Goal: Transaction & Acquisition: Book appointment/travel/reservation

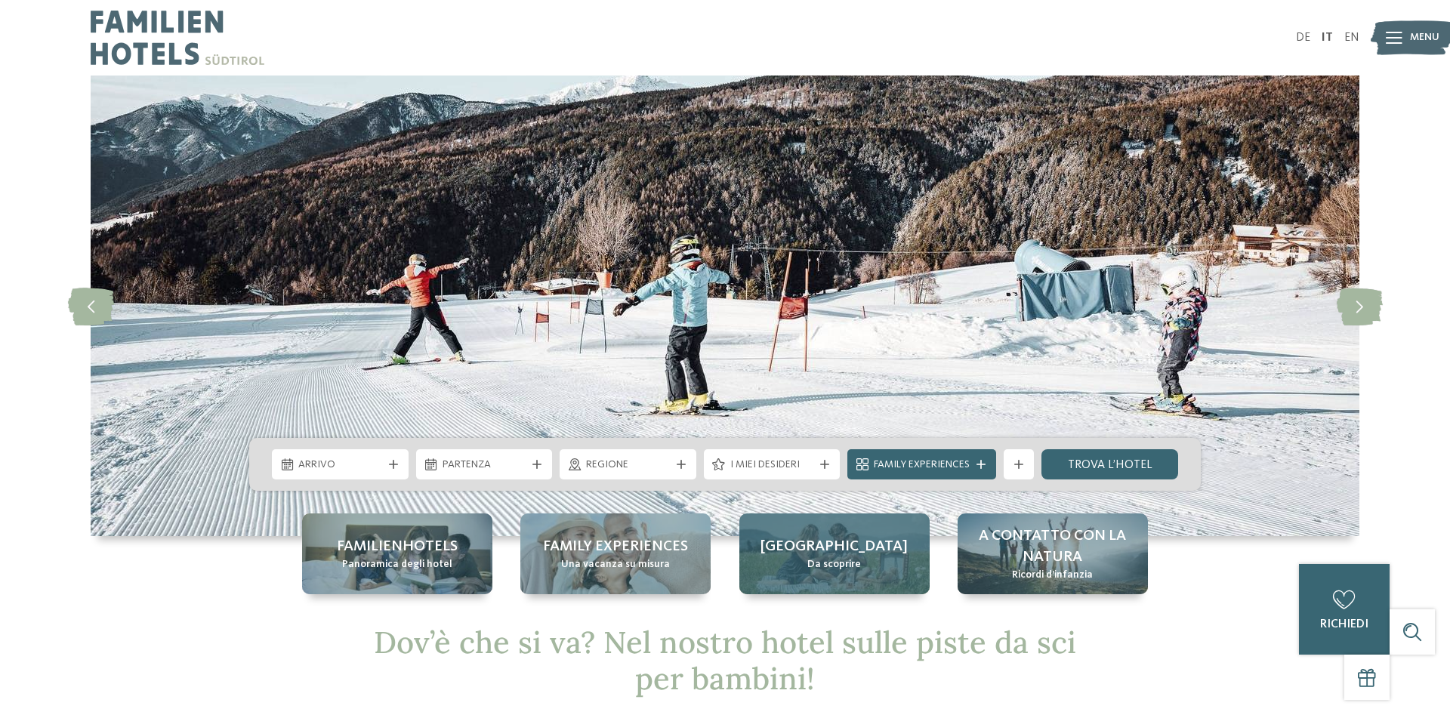
click at [833, 552] on span "[GEOGRAPHIC_DATA]" at bounding box center [833, 546] width 147 height 21
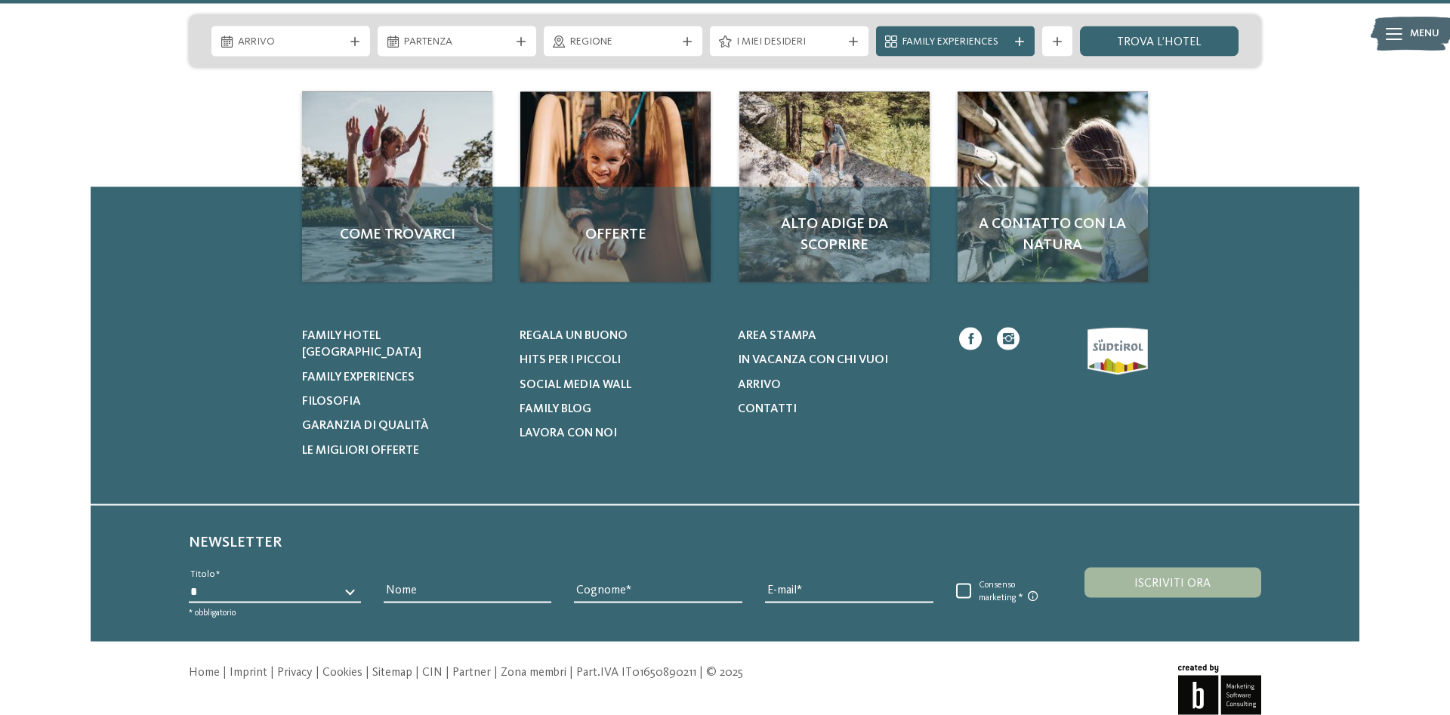
scroll to position [3997, 0]
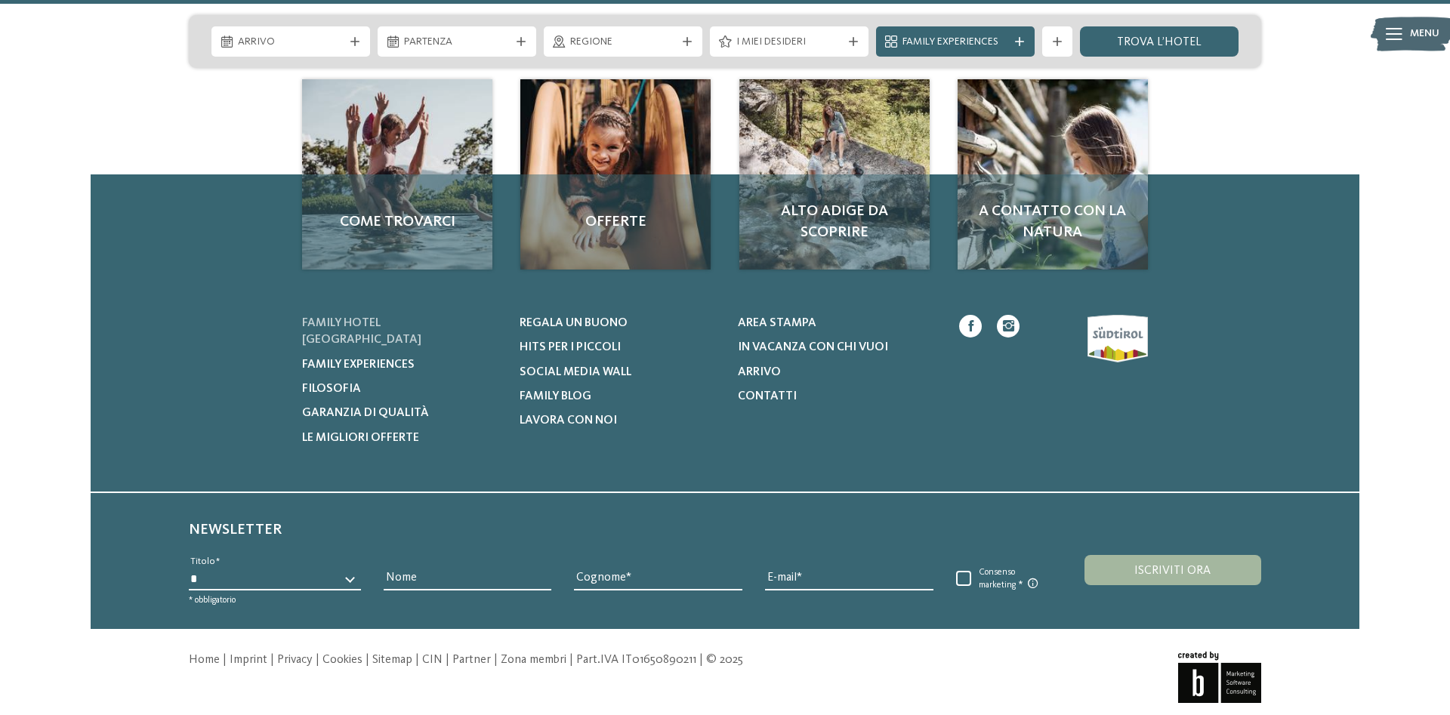
click at [399, 315] on link "Family hotel [GEOGRAPHIC_DATA]" at bounding box center [401, 332] width 199 height 34
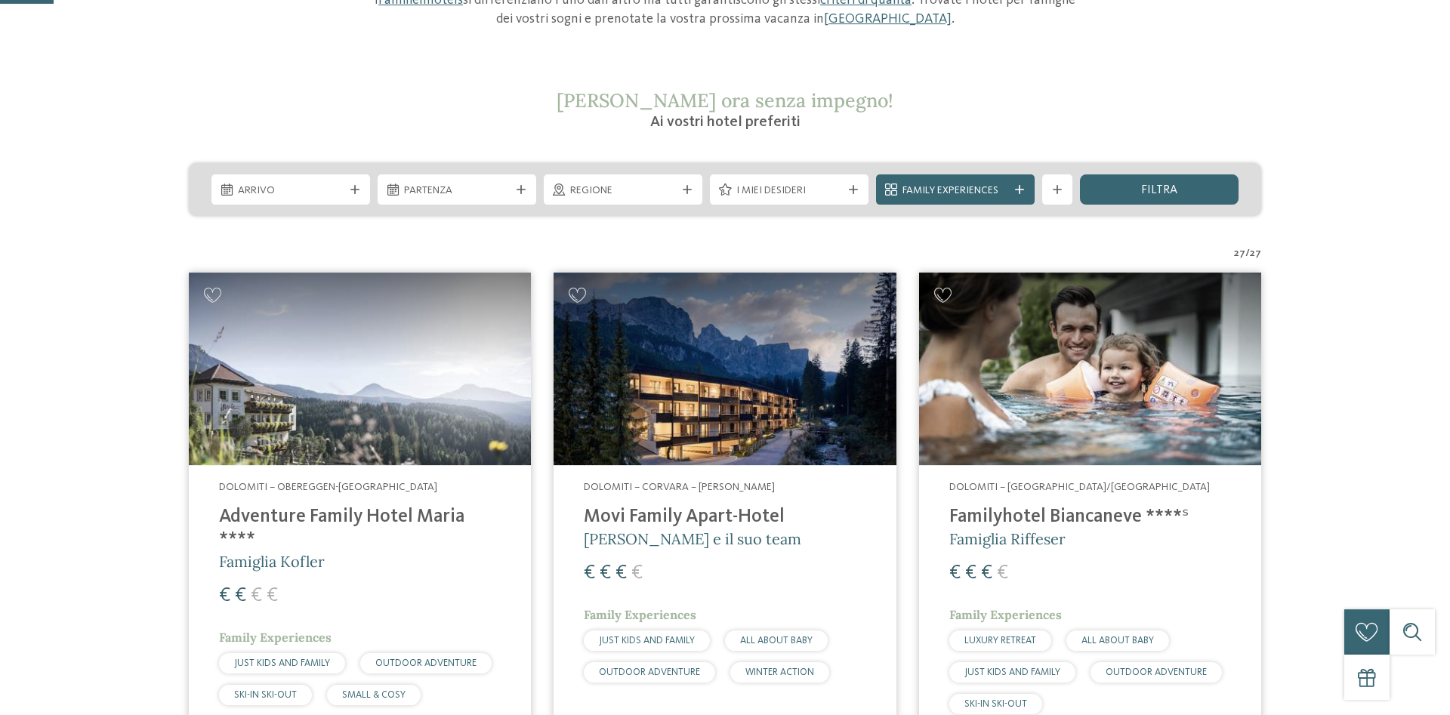
scroll to position [231, 0]
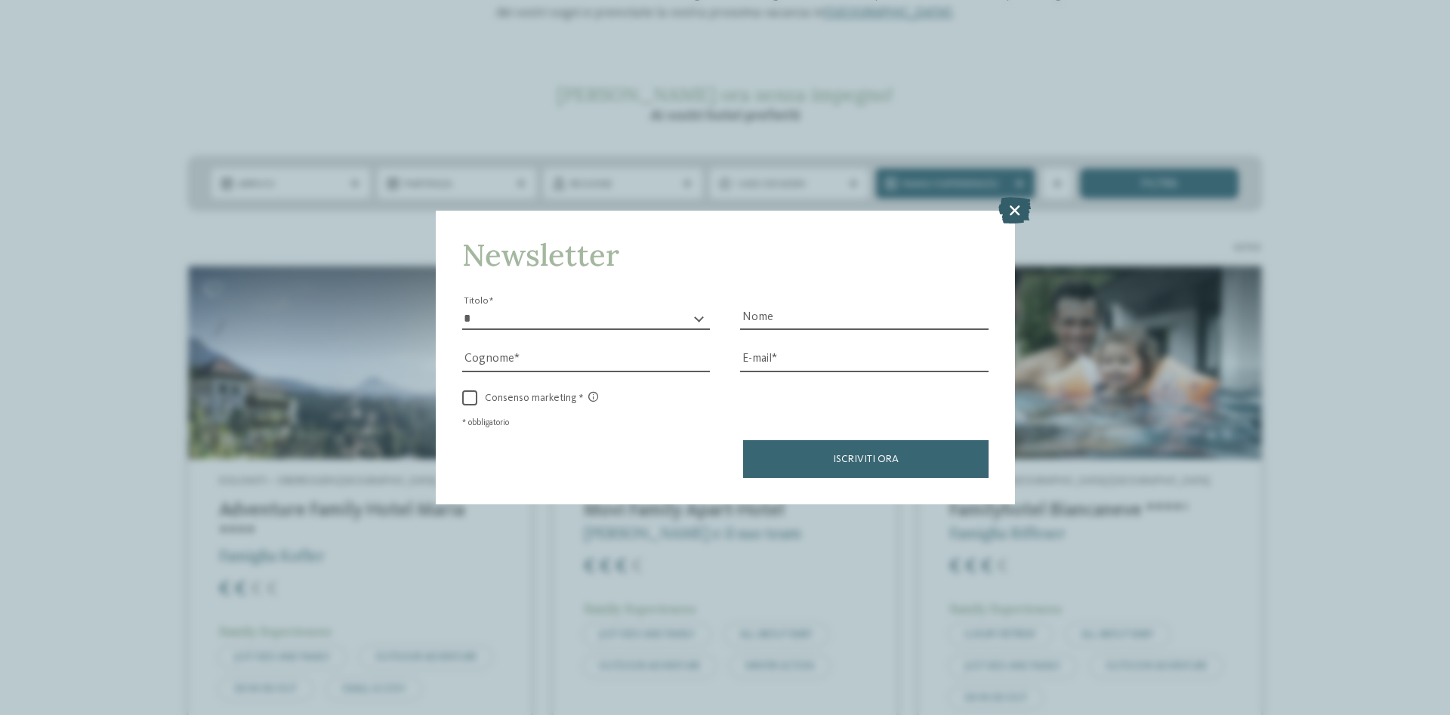
click at [1015, 208] on icon at bounding box center [1014, 210] width 32 height 26
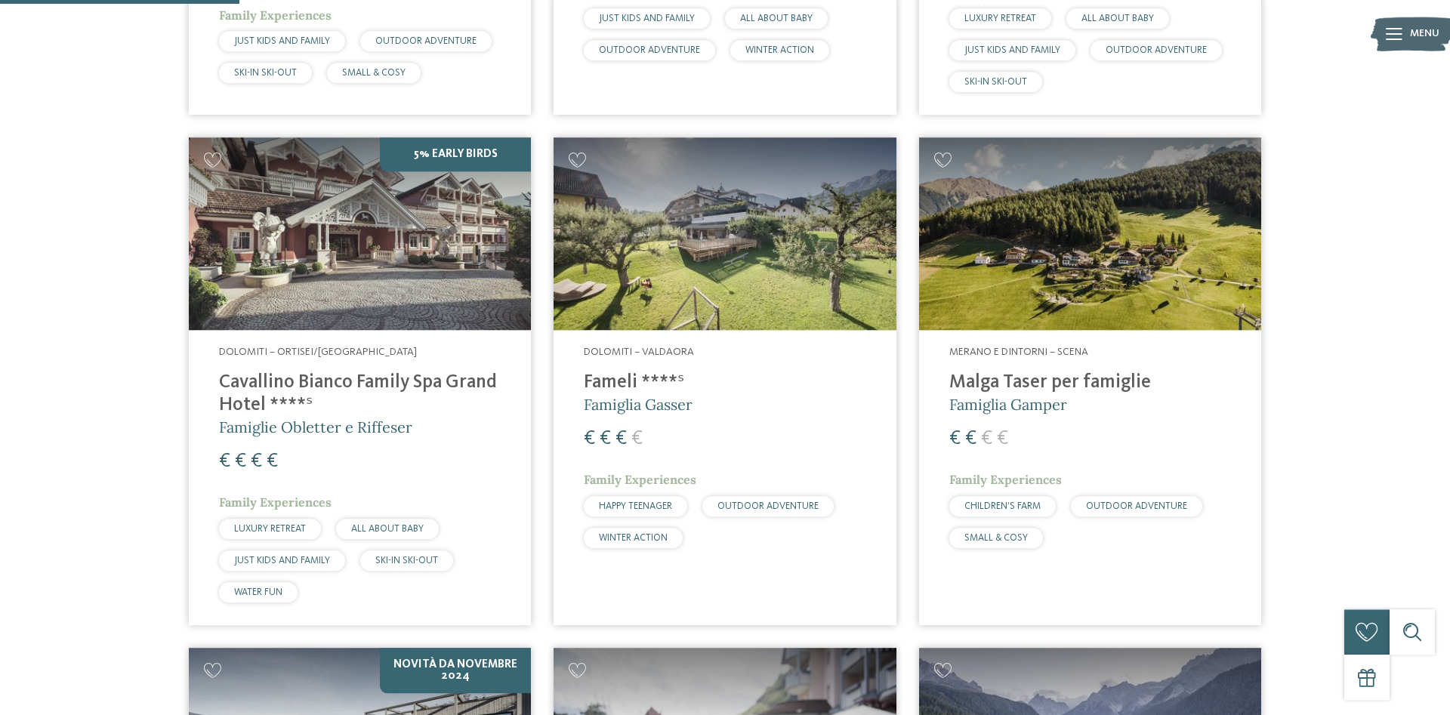
scroll to position [539, 0]
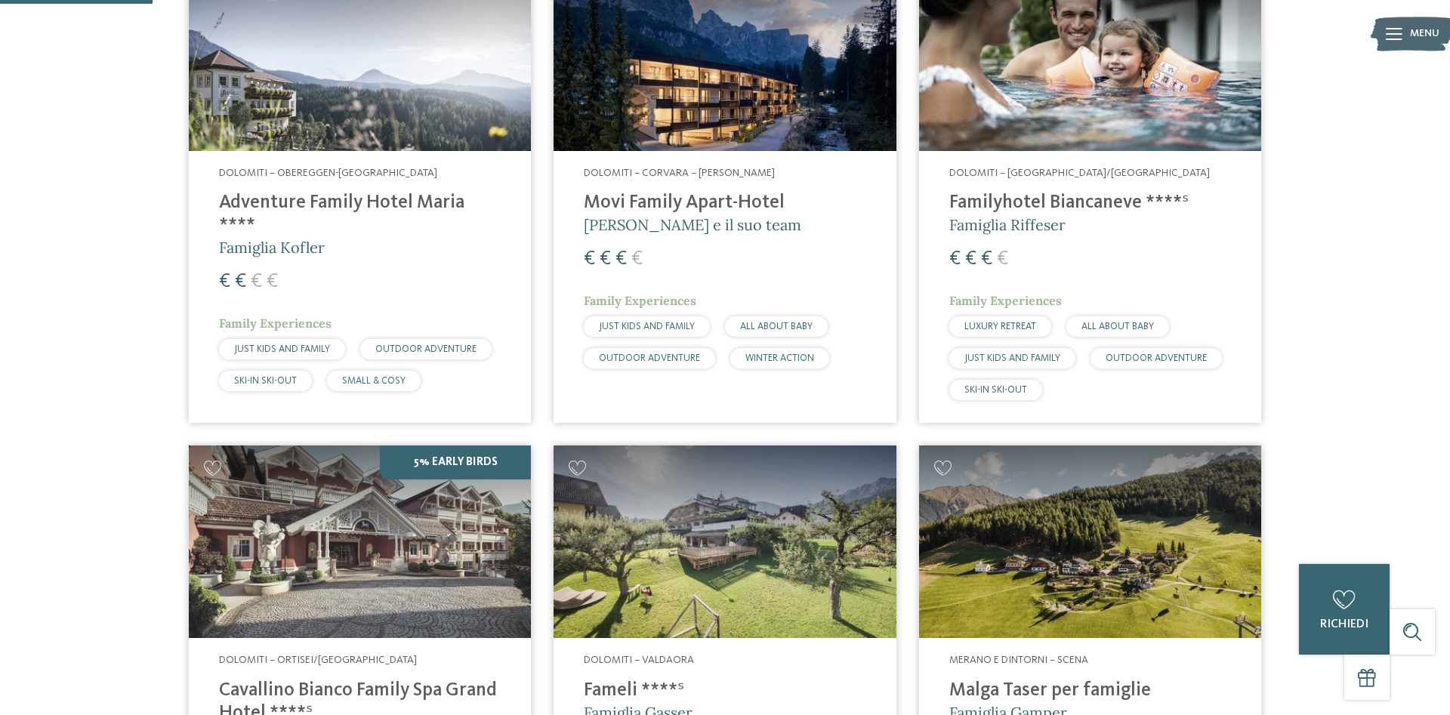
click at [1037, 208] on h4 "Familyhotel Biancaneve ****ˢ" at bounding box center [1090, 203] width 282 height 23
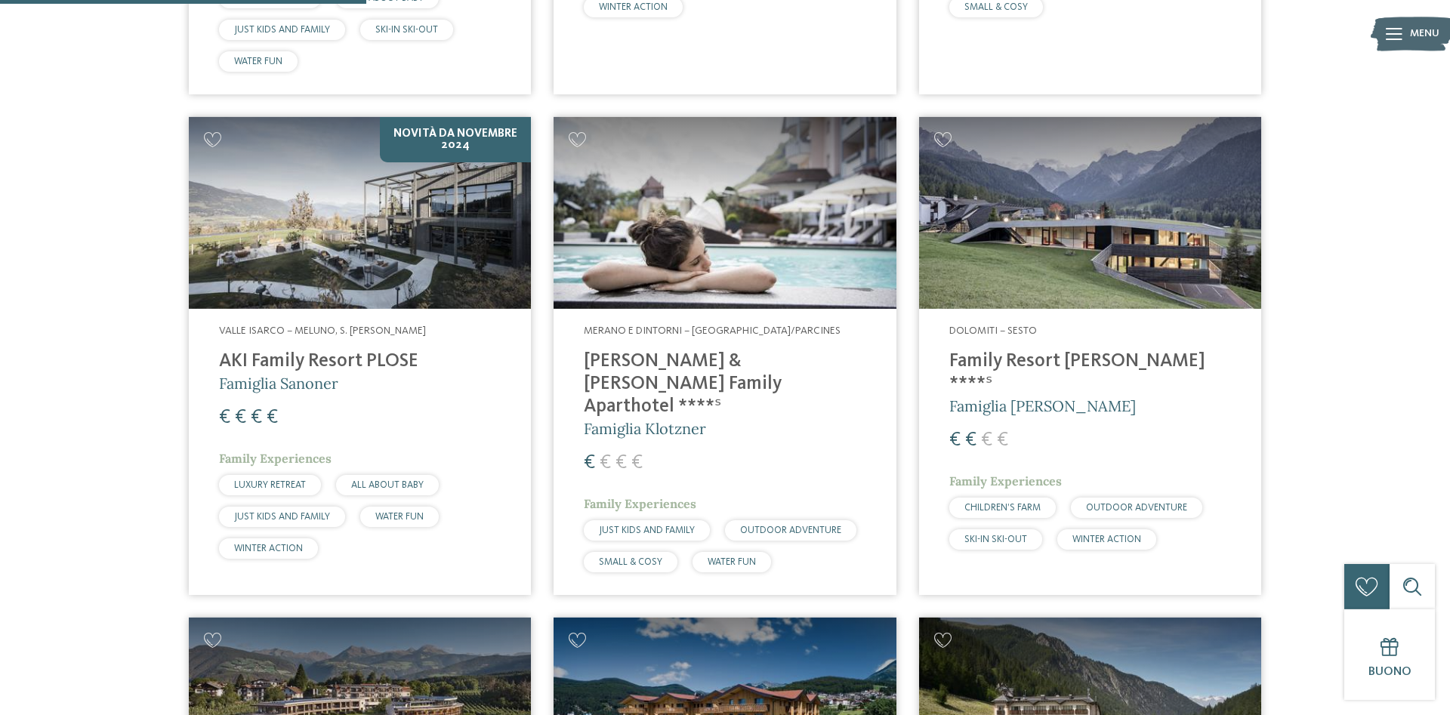
scroll to position [1386, 0]
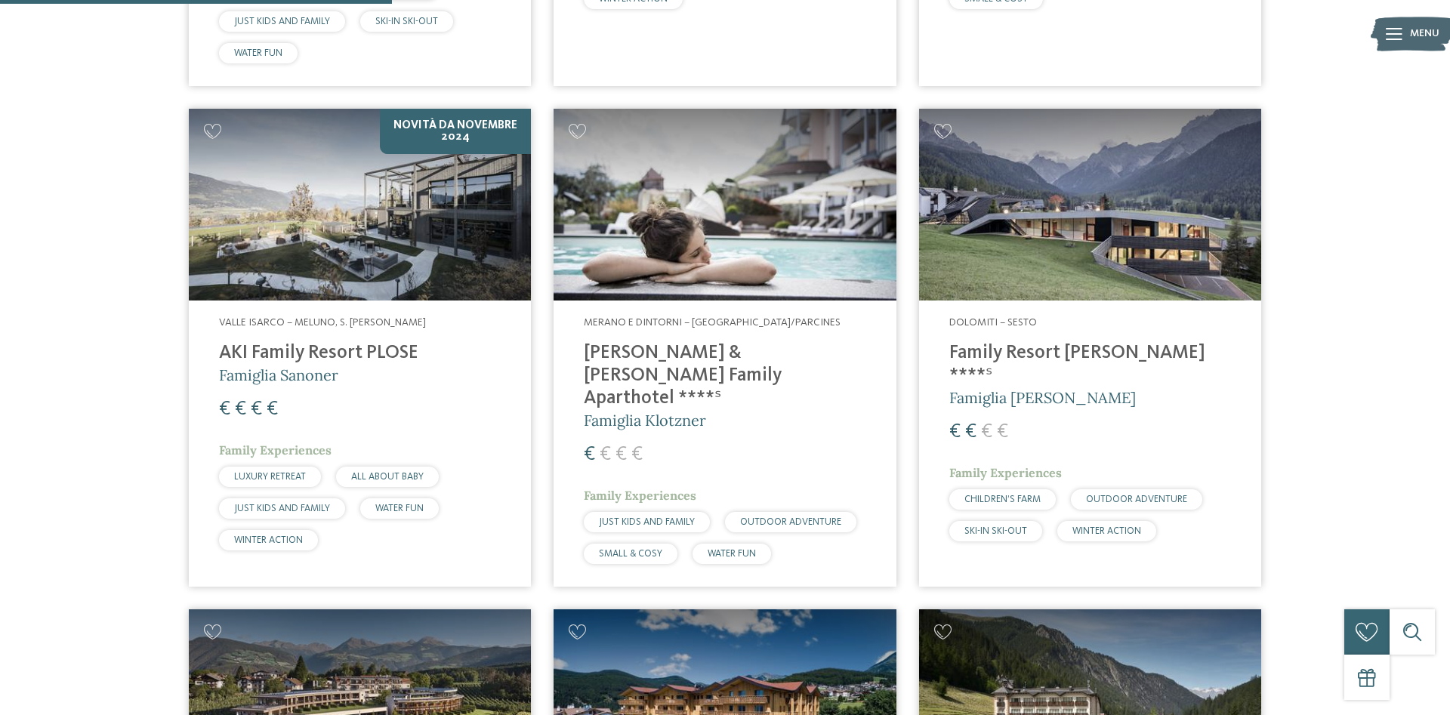
click at [735, 184] on img at bounding box center [724, 205] width 342 height 193
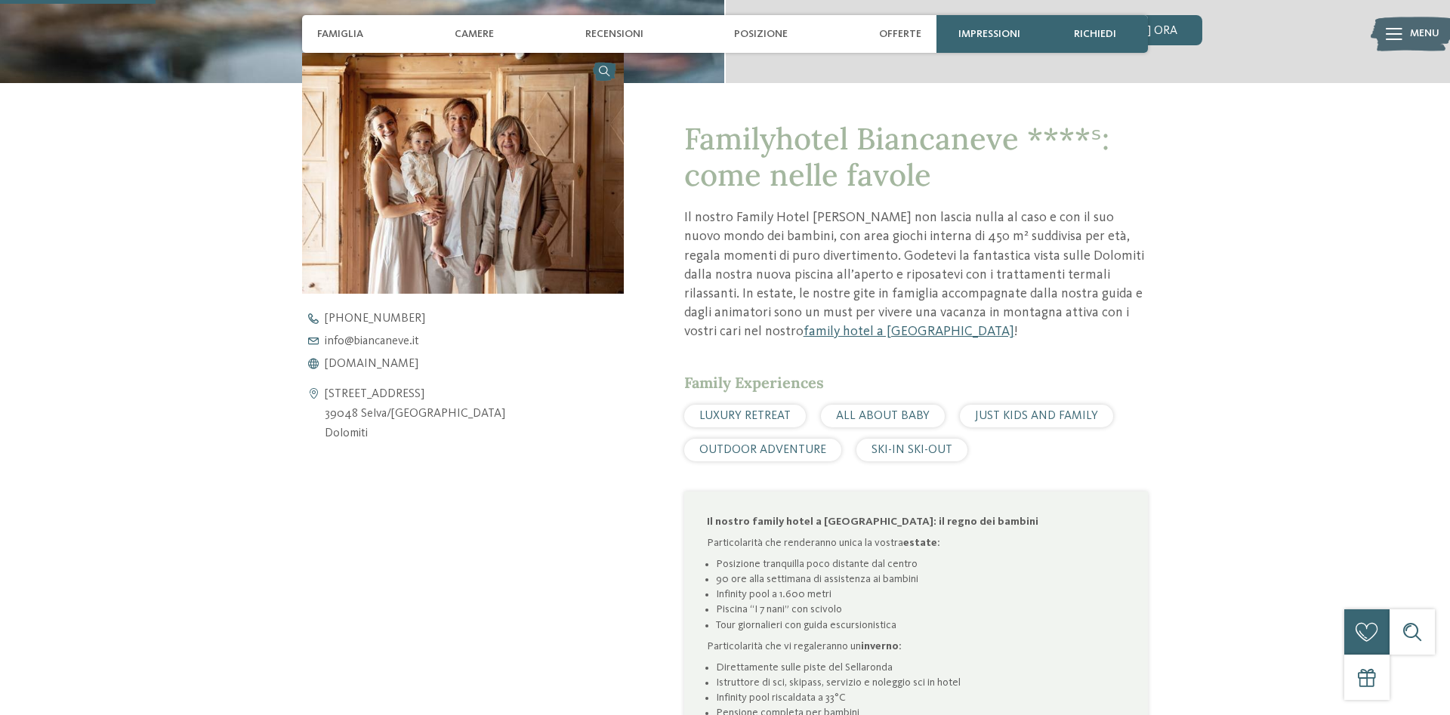
scroll to position [231, 0]
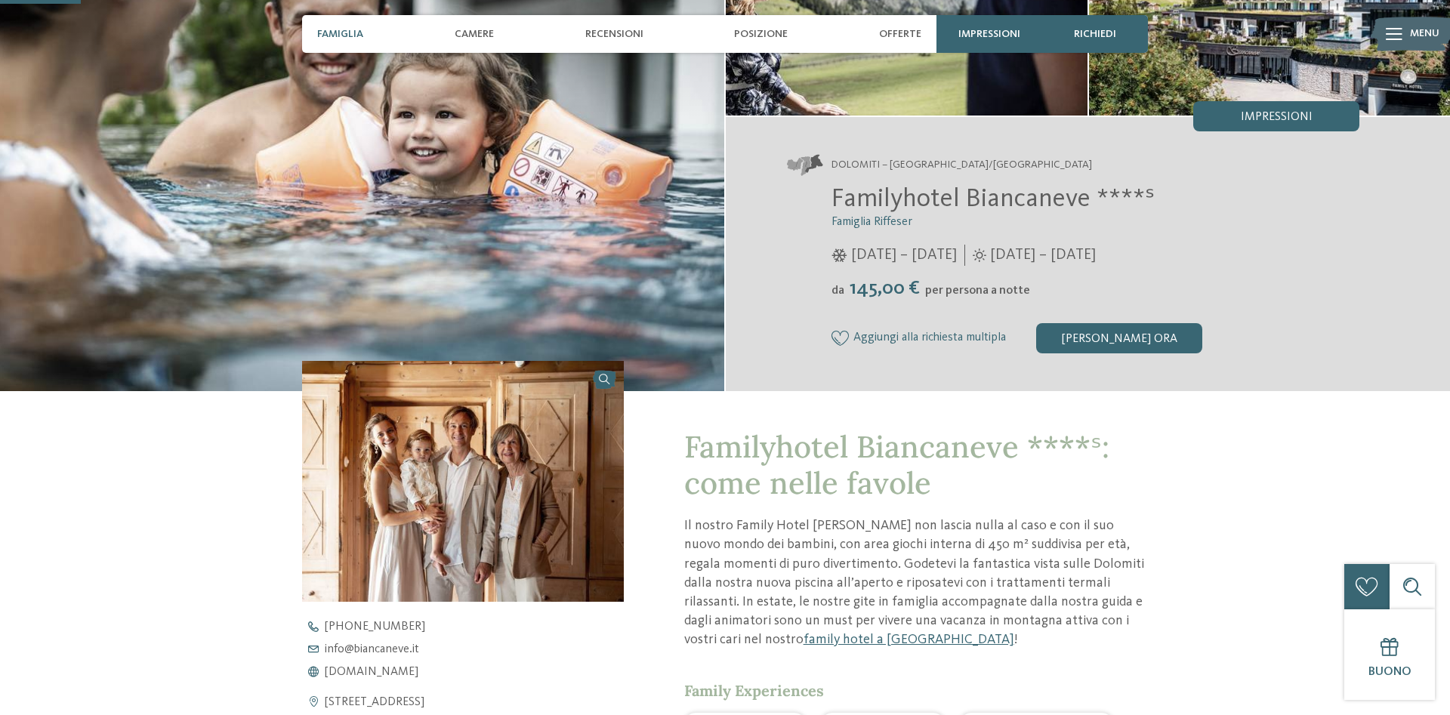
click at [334, 35] on span "Famiglia" at bounding box center [340, 34] width 46 height 13
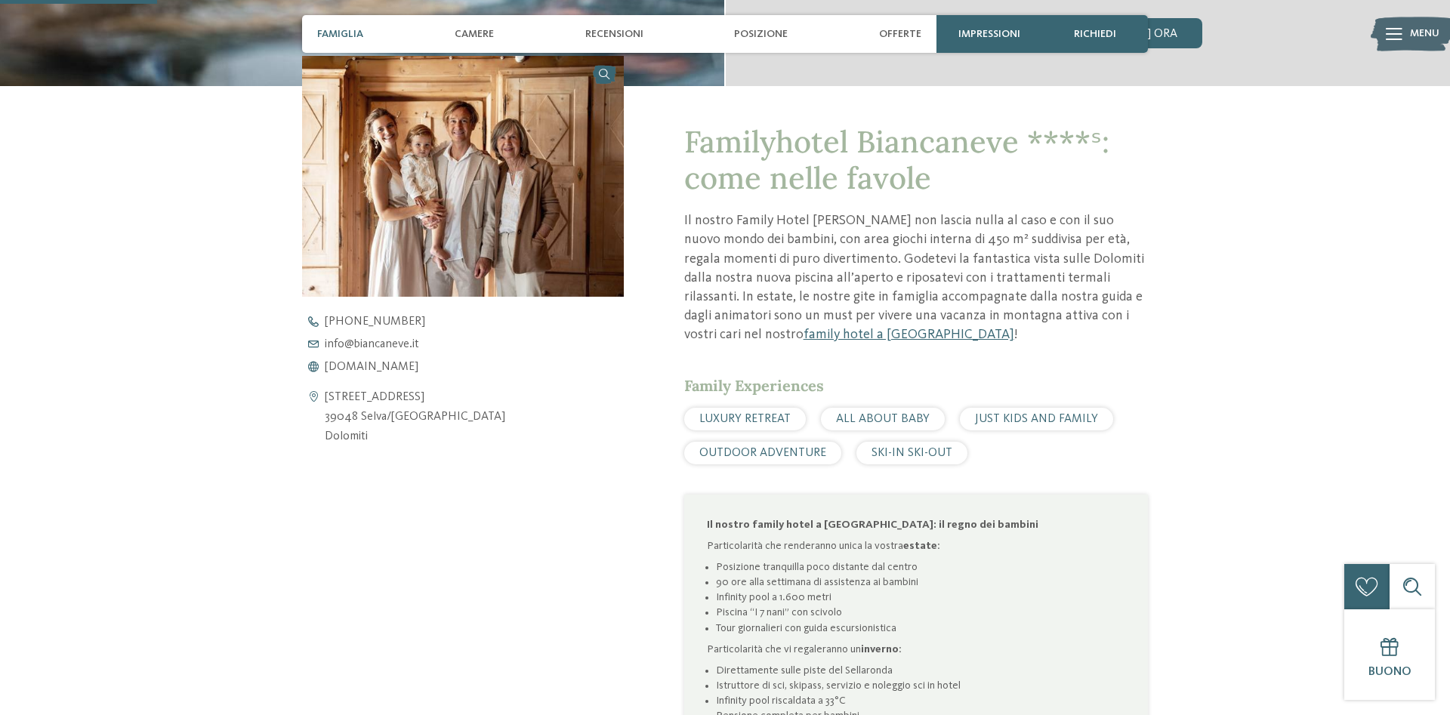
scroll to position [539, 0]
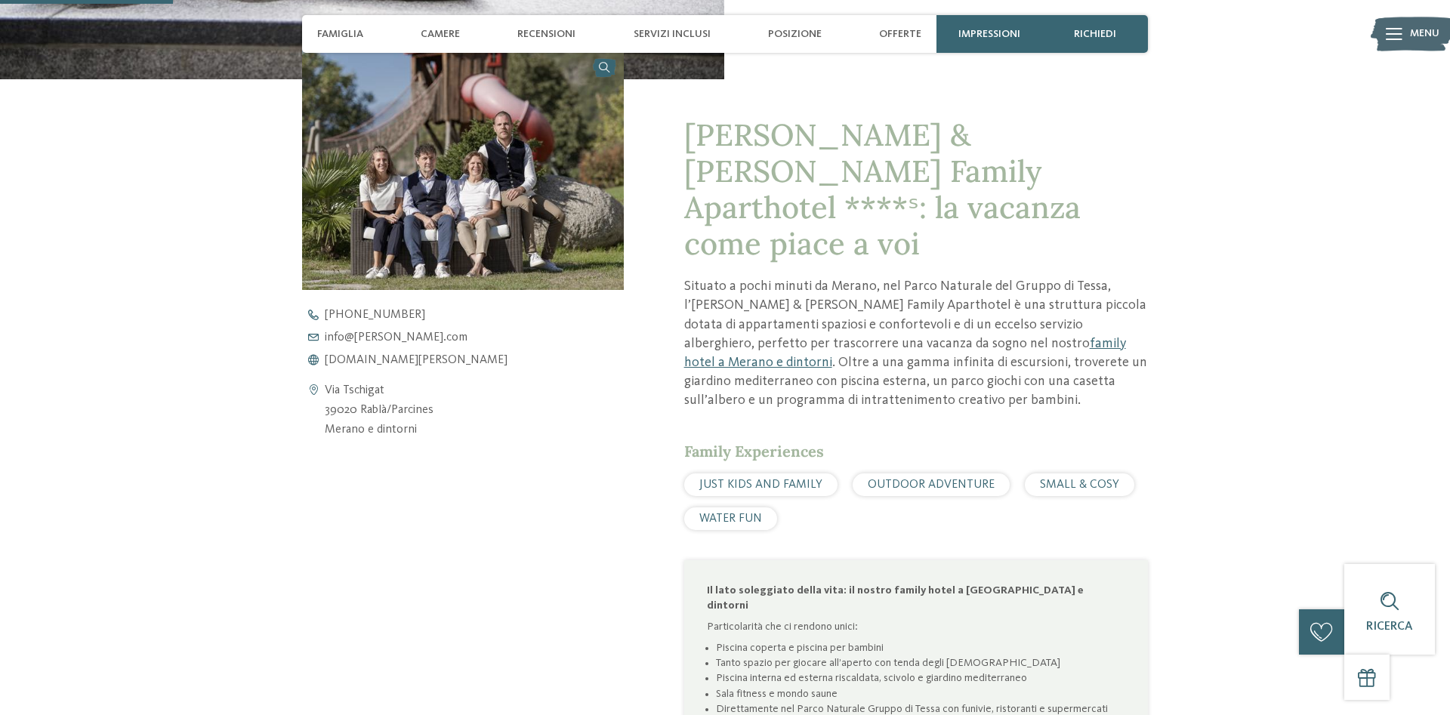
scroll to position [616, 0]
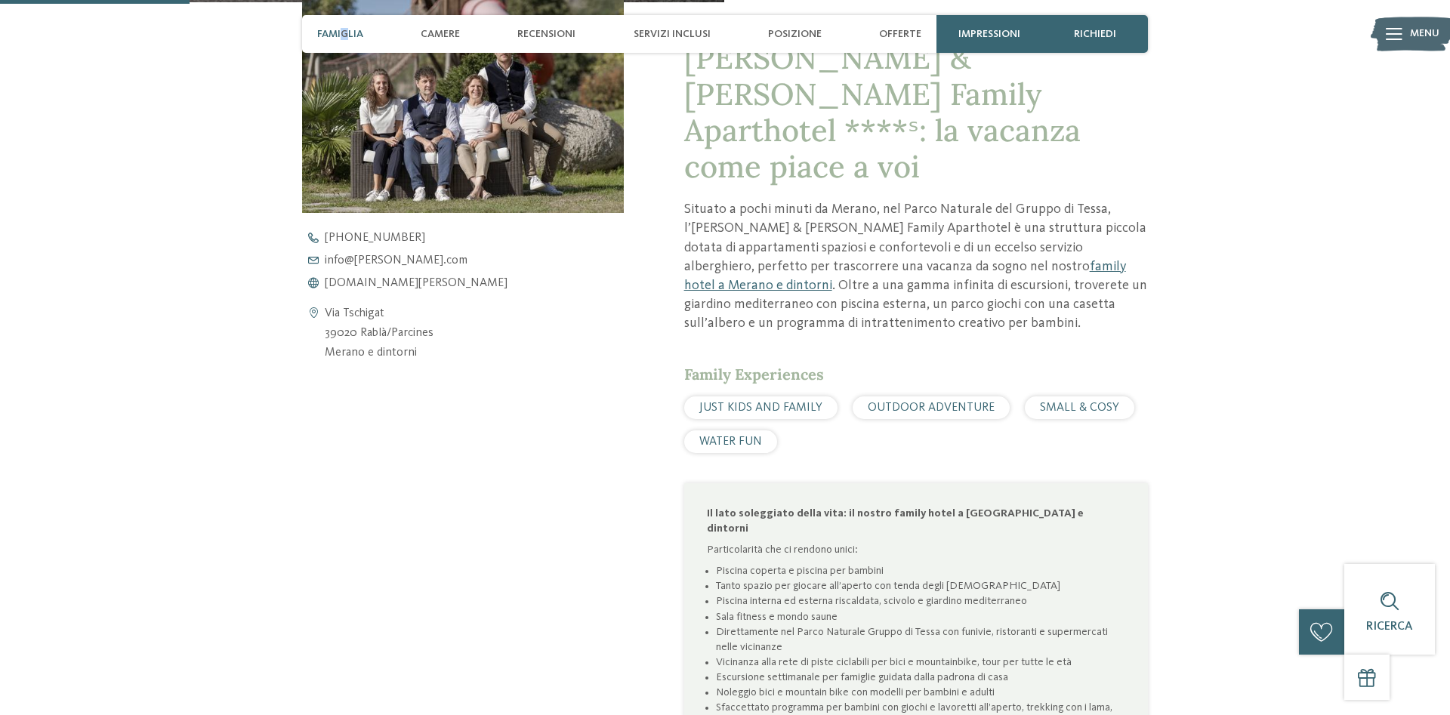
click at [344, 31] on span "Famiglia" at bounding box center [340, 34] width 46 height 13
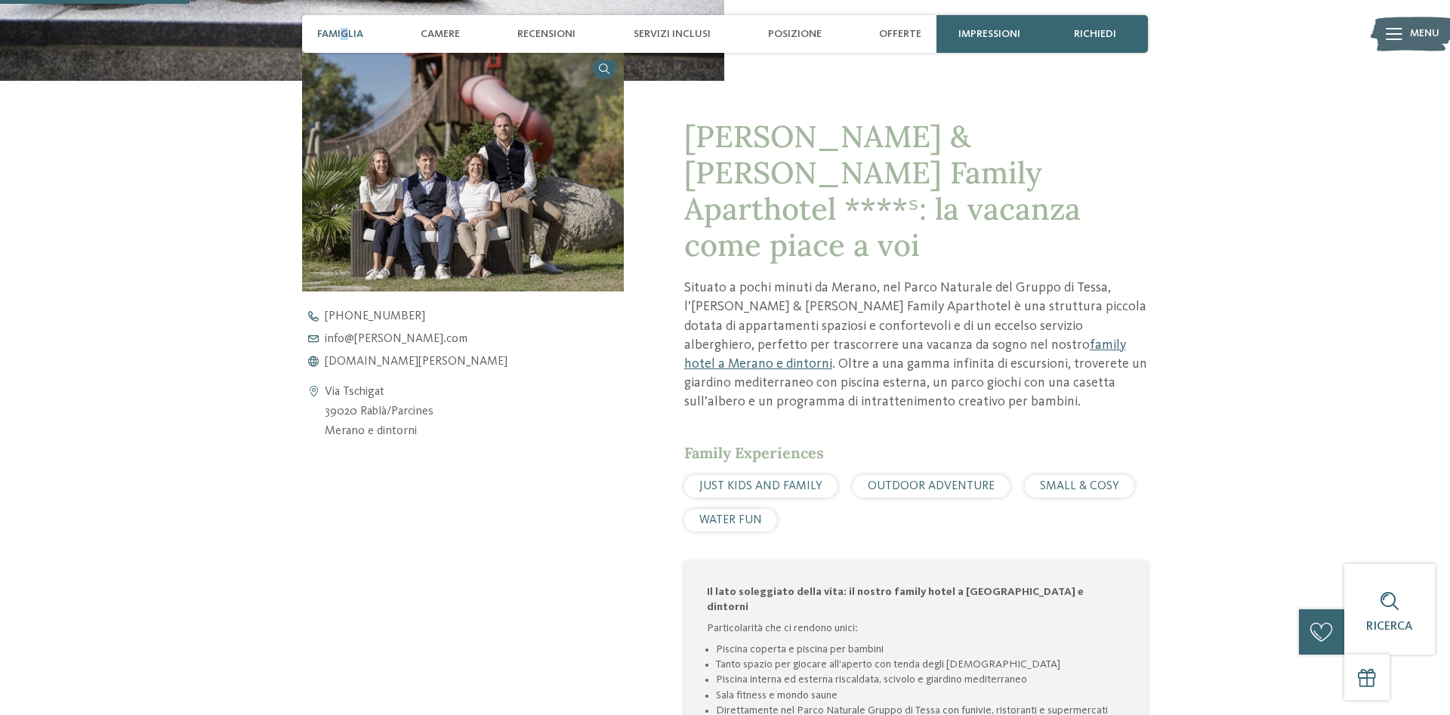
scroll to position [535, 0]
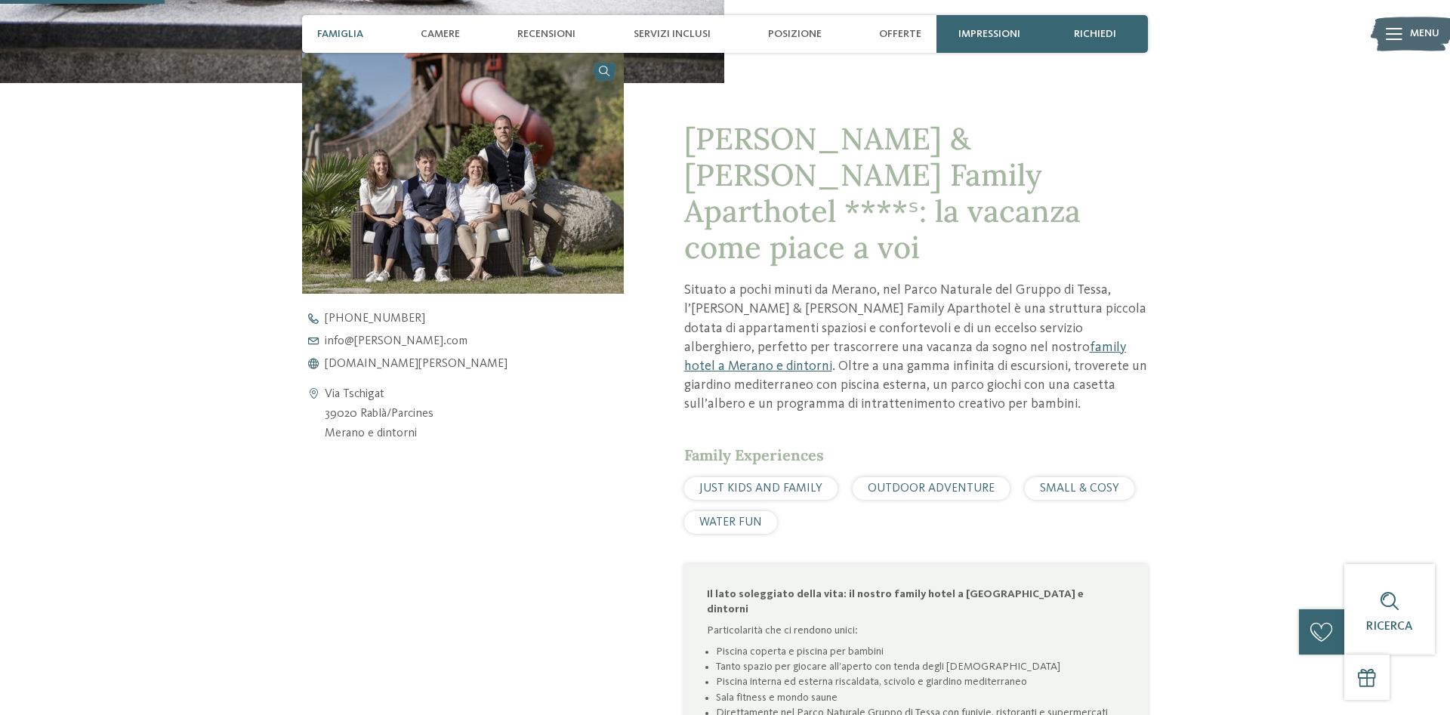
click at [344, 31] on span "Famiglia" at bounding box center [340, 34] width 46 height 13
click at [679, 39] on span "Servizi inclusi" at bounding box center [671, 34] width 77 height 13
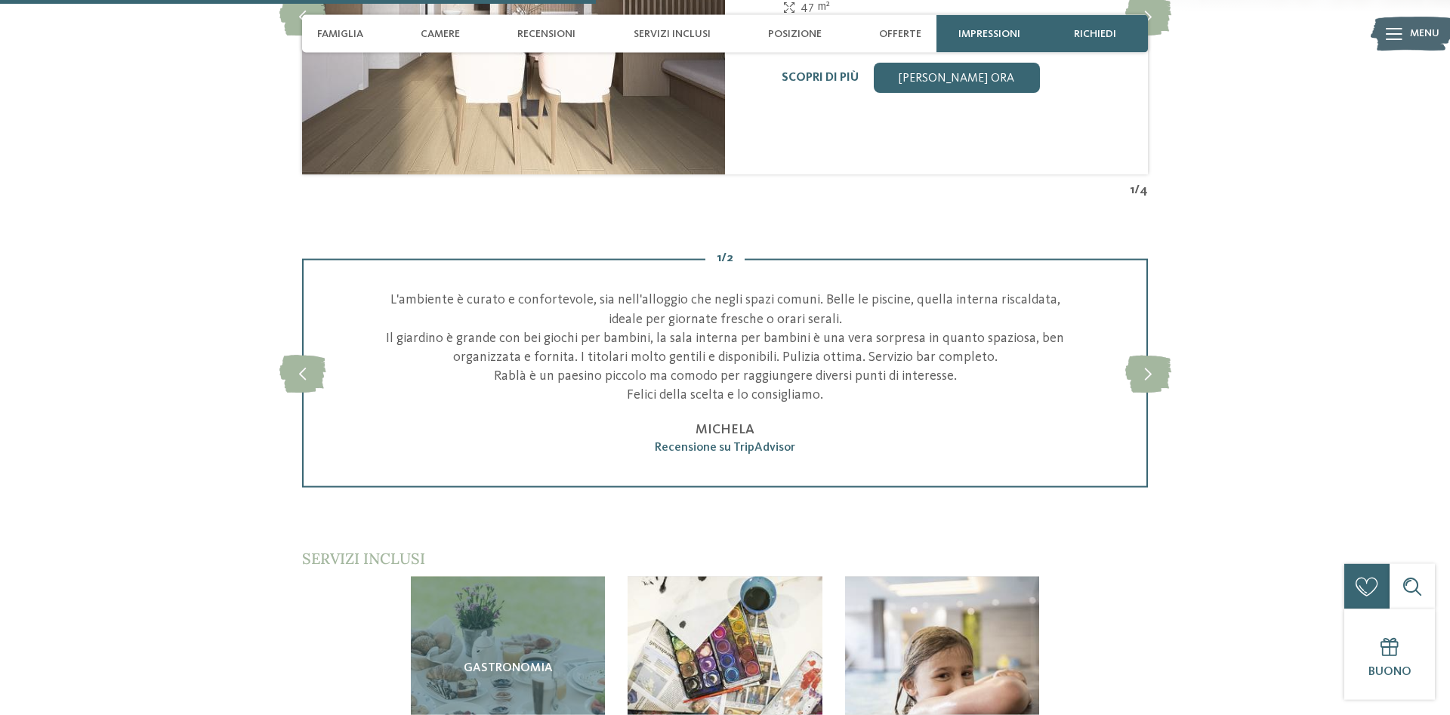
scroll to position [1939, 0]
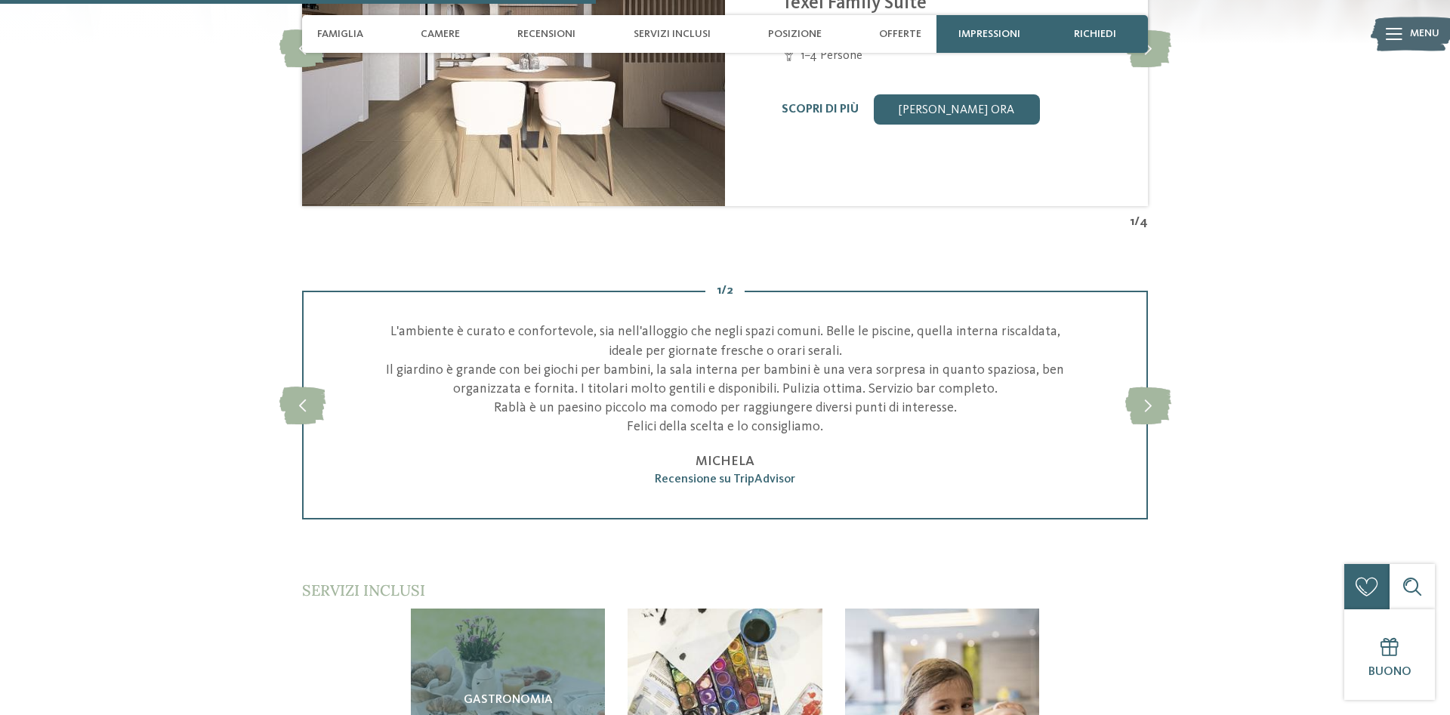
click at [1390, 26] on div at bounding box center [1393, 34] width 17 height 38
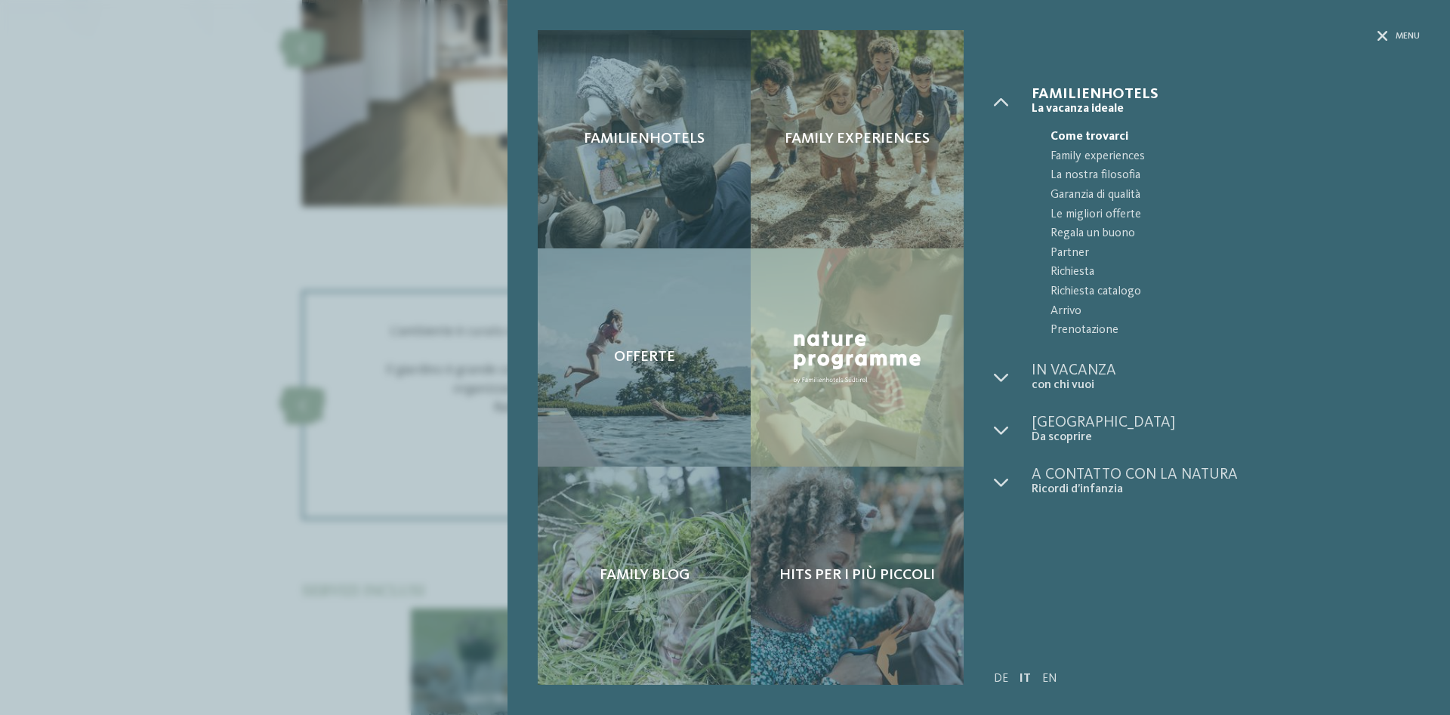
click at [1070, 92] on span "Familienhotels" at bounding box center [1225, 94] width 388 height 15
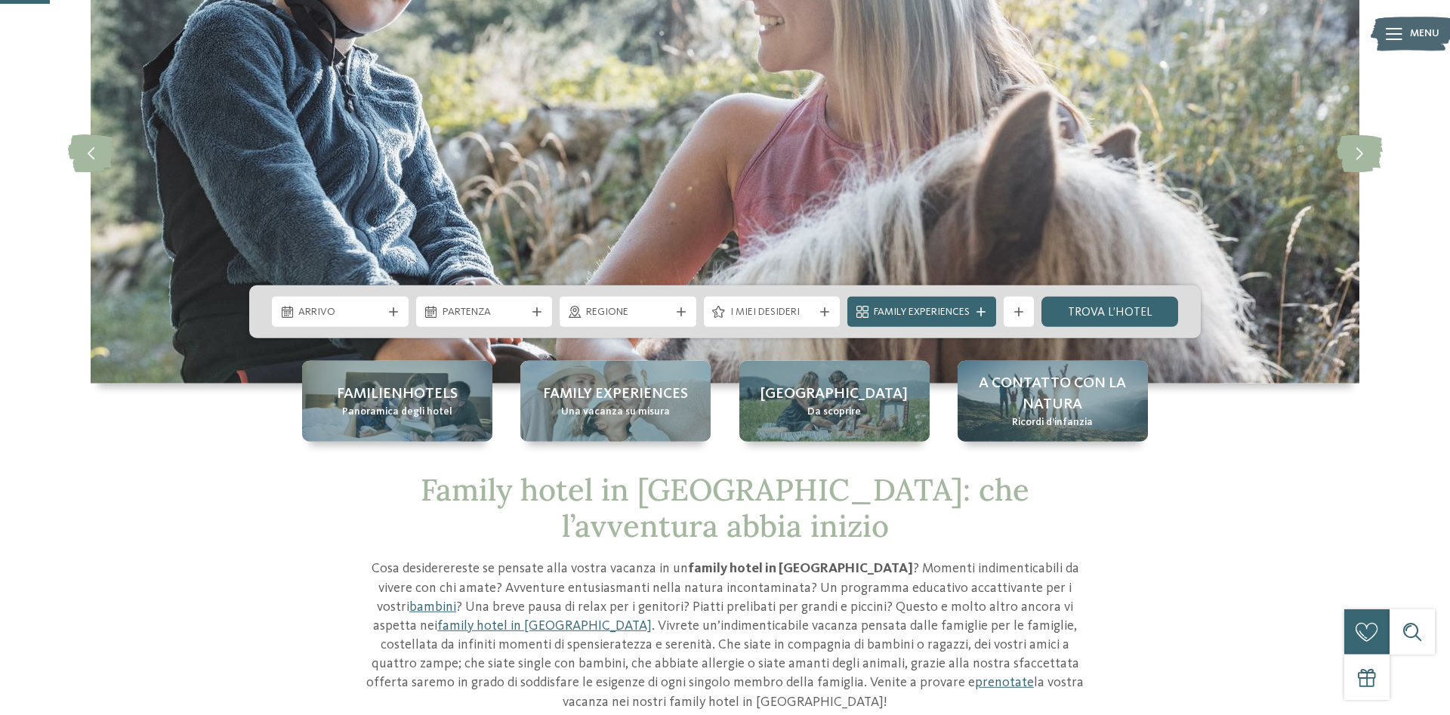
scroll to position [154, 0]
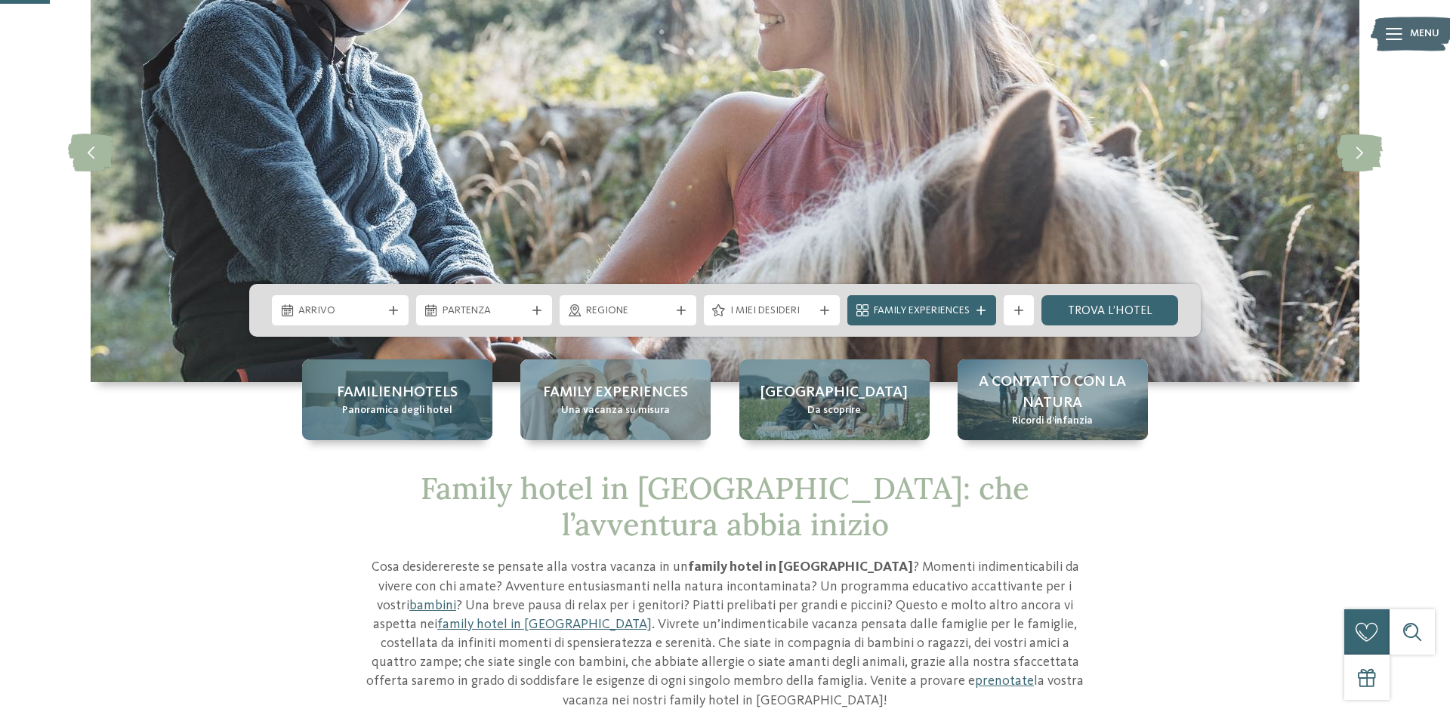
click at [410, 420] on div "Familienhotels Panoramica degli hotel" at bounding box center [397, 399] width 190 height 81
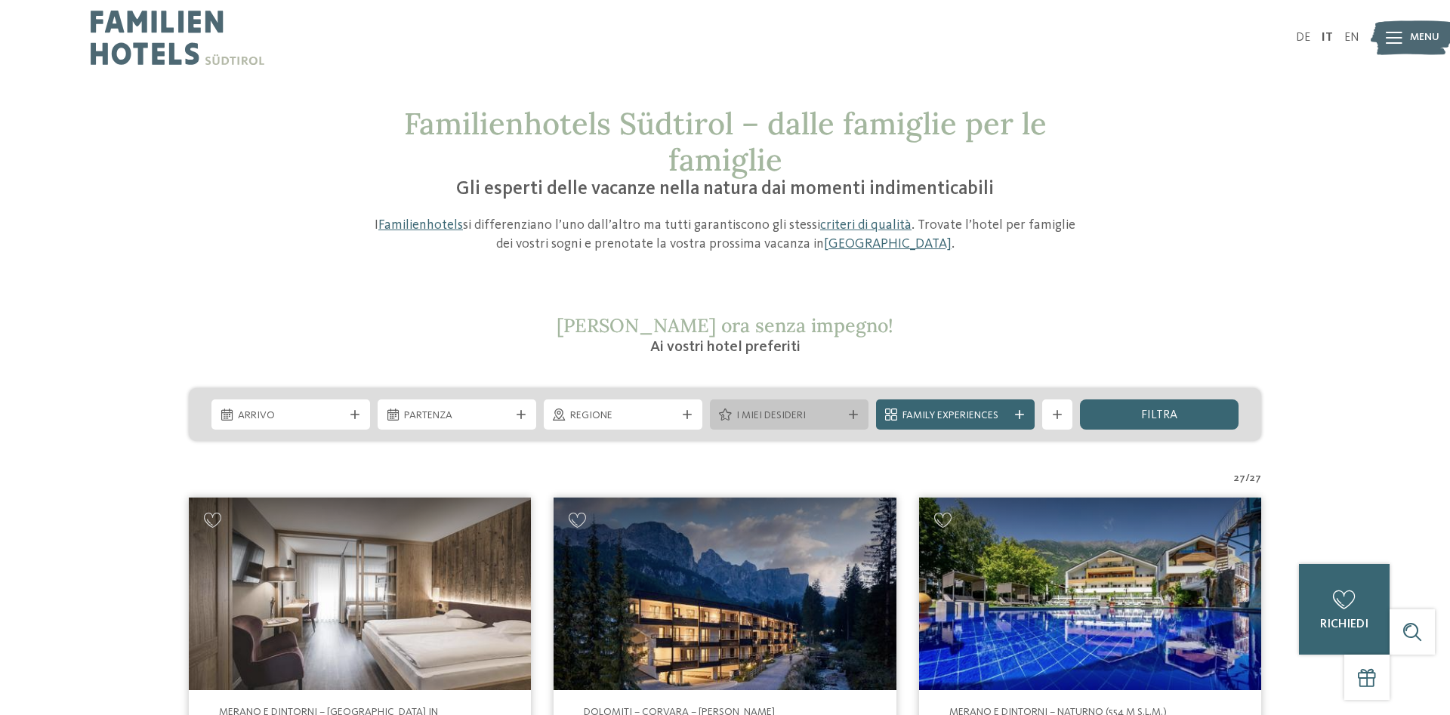
click at [788, 426] on div "I miei desideri" at bounding box center [789, 414] width 159 height 30
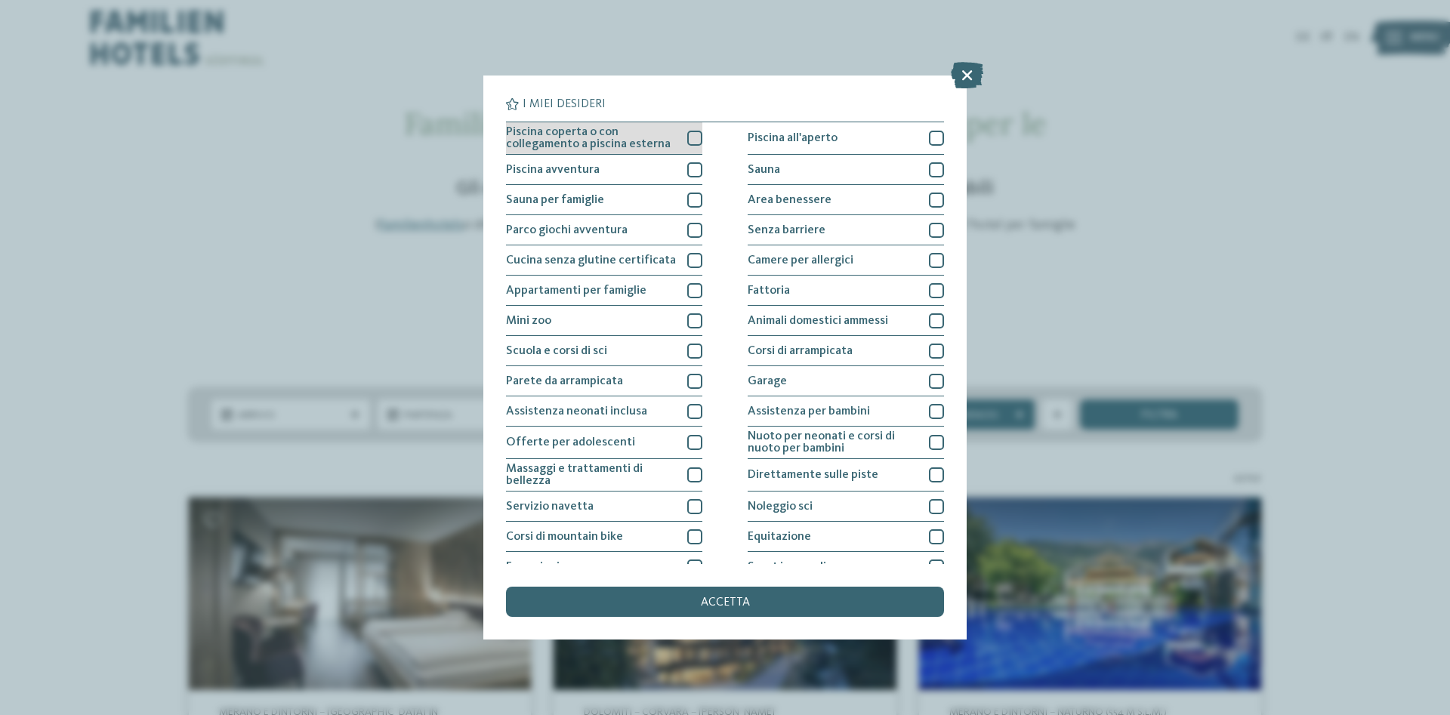
click at [691, 136] on div at bounding box center [694, 138] width 15 height 15
click at [932, 194] on div at bounding box center [936, 200] width 15 height 15
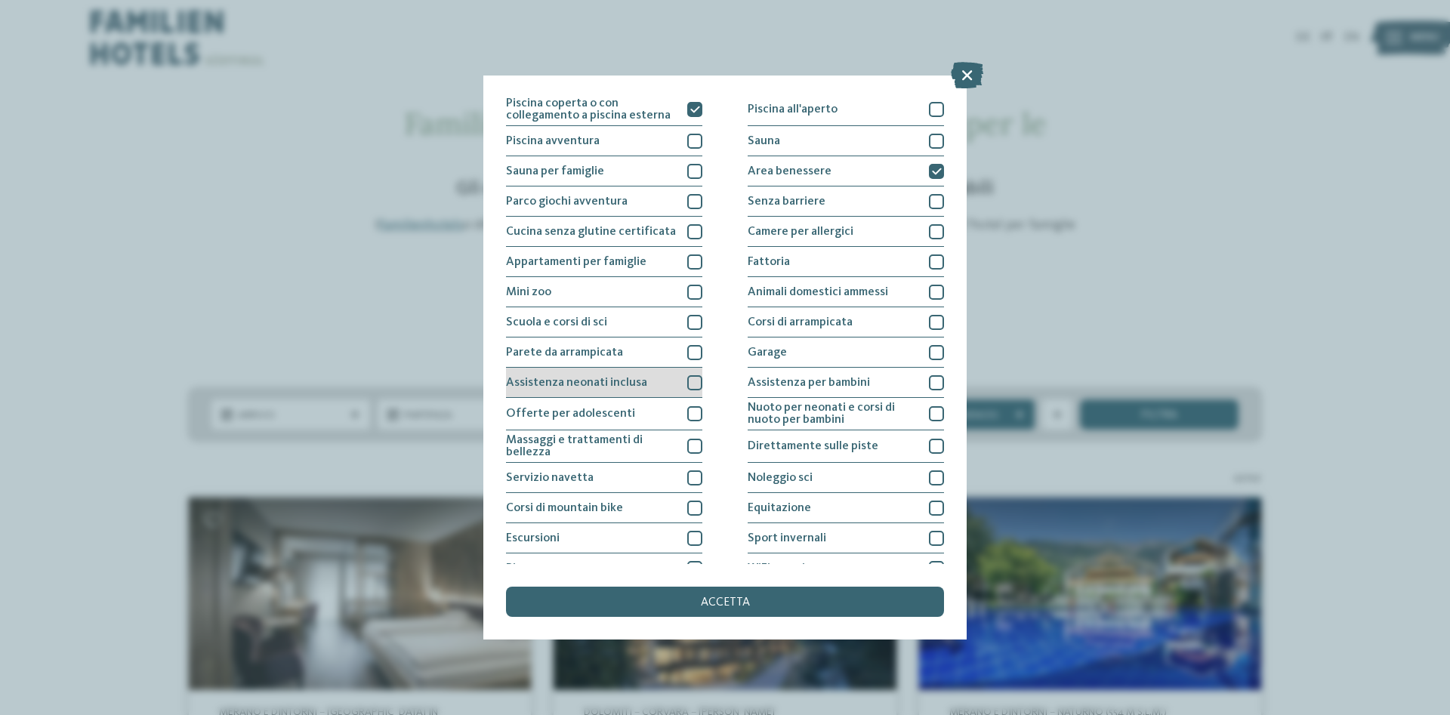
scroll to position [45, 0]
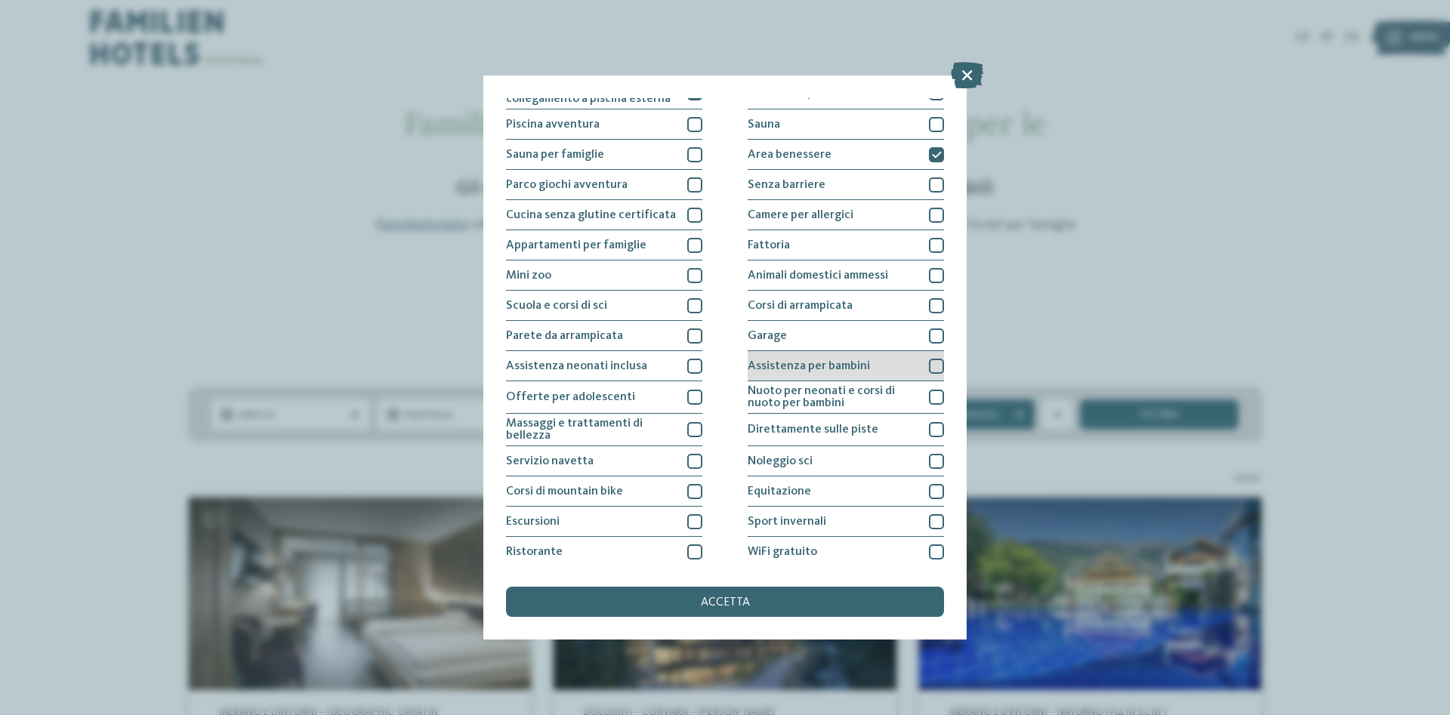
click at [857, 365] on span "Assistenza per bambini" at bounding box center [808, 366] width 122 height 12
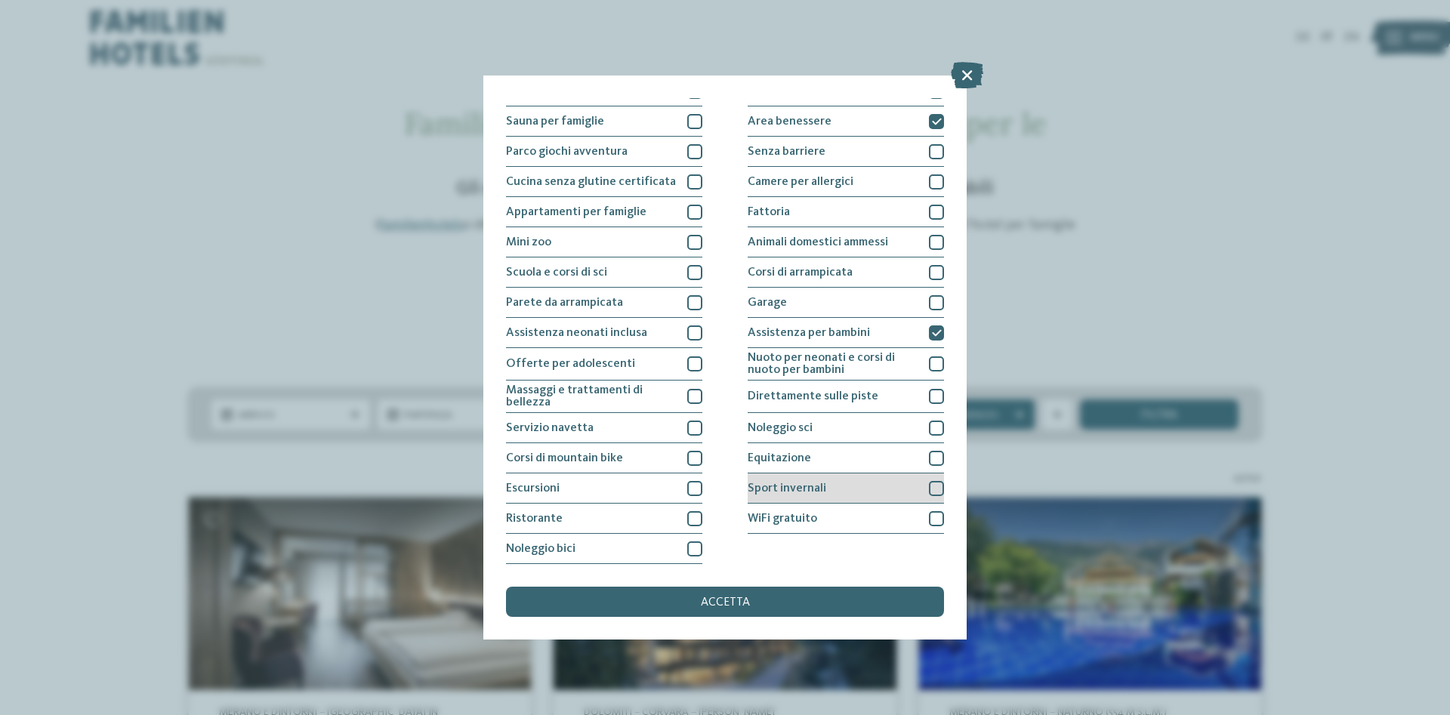
click at [848, 487] on div "Sport invernali" at bounding box center [845, 488] width 196 height 30
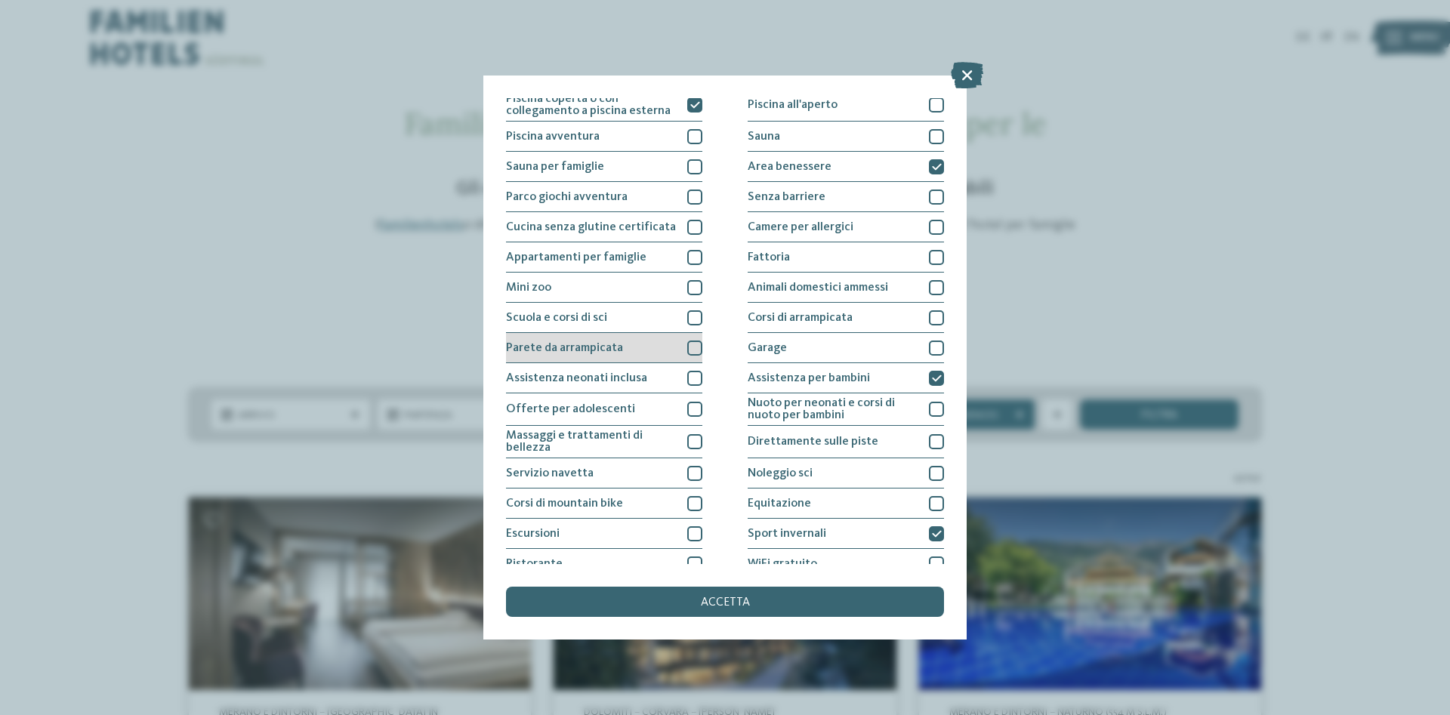
scroll to position [0, 0]
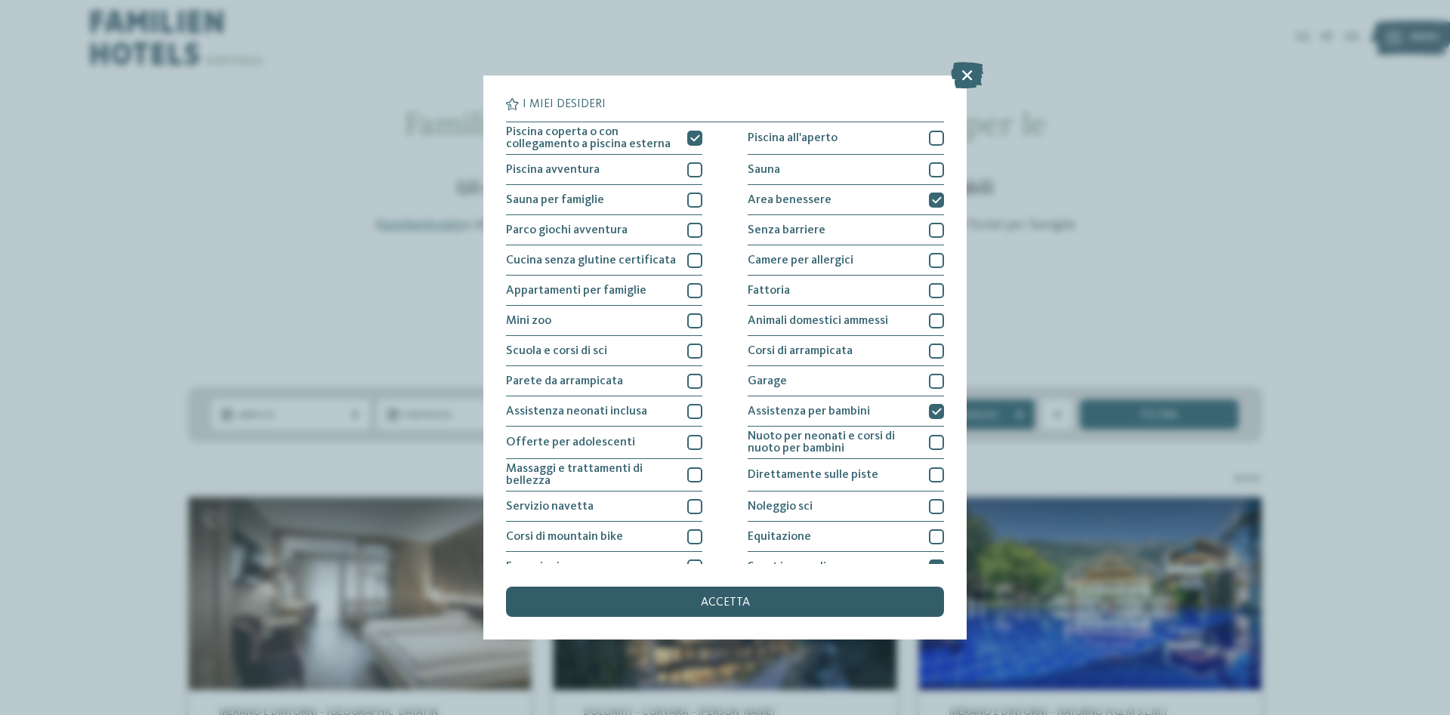
click at [746, 595] on div "accetta" at bounding box center [725, 602] width 438 height 30
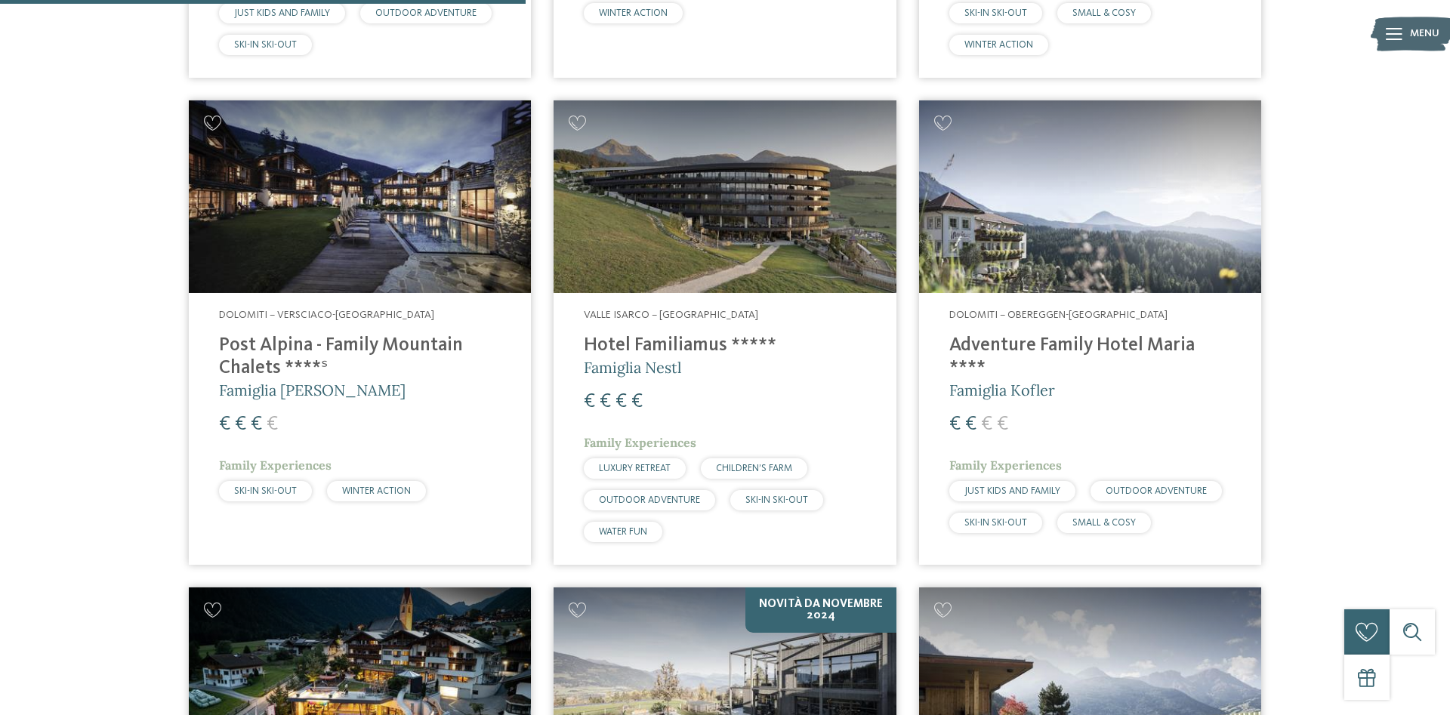
scroll to position [1463, 0]
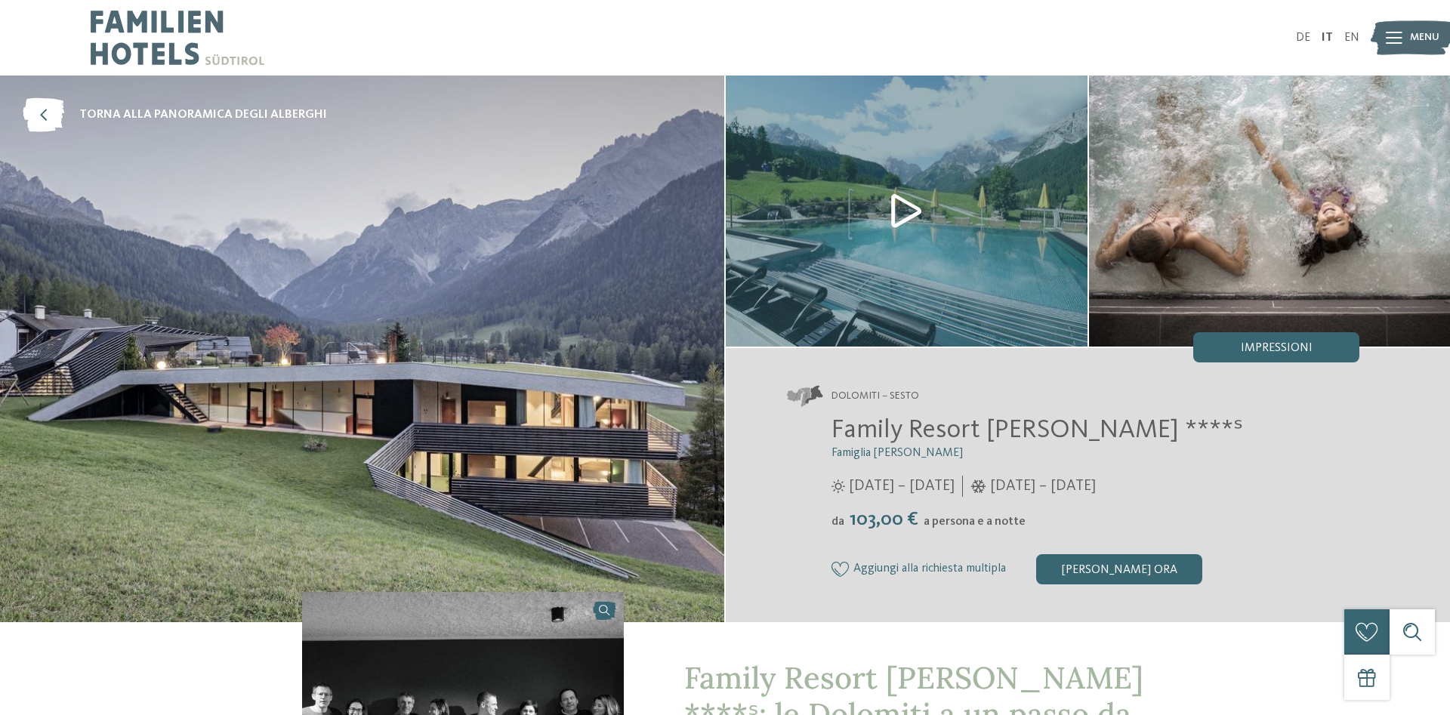
click at [835, 217] on img at bounding box center [907, 210] width 362 height 271
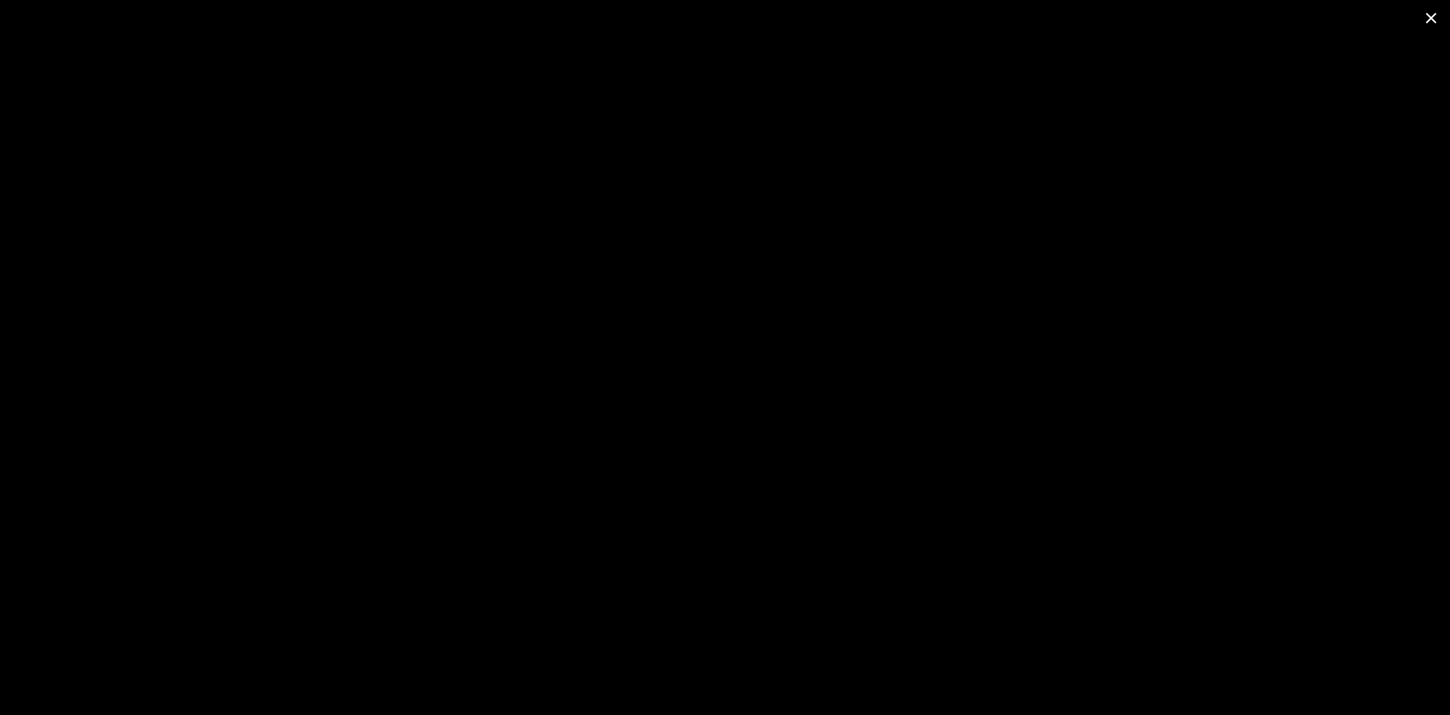
click at [1428, 19] on span at bounding box center [1431, 17] width 38 height 35
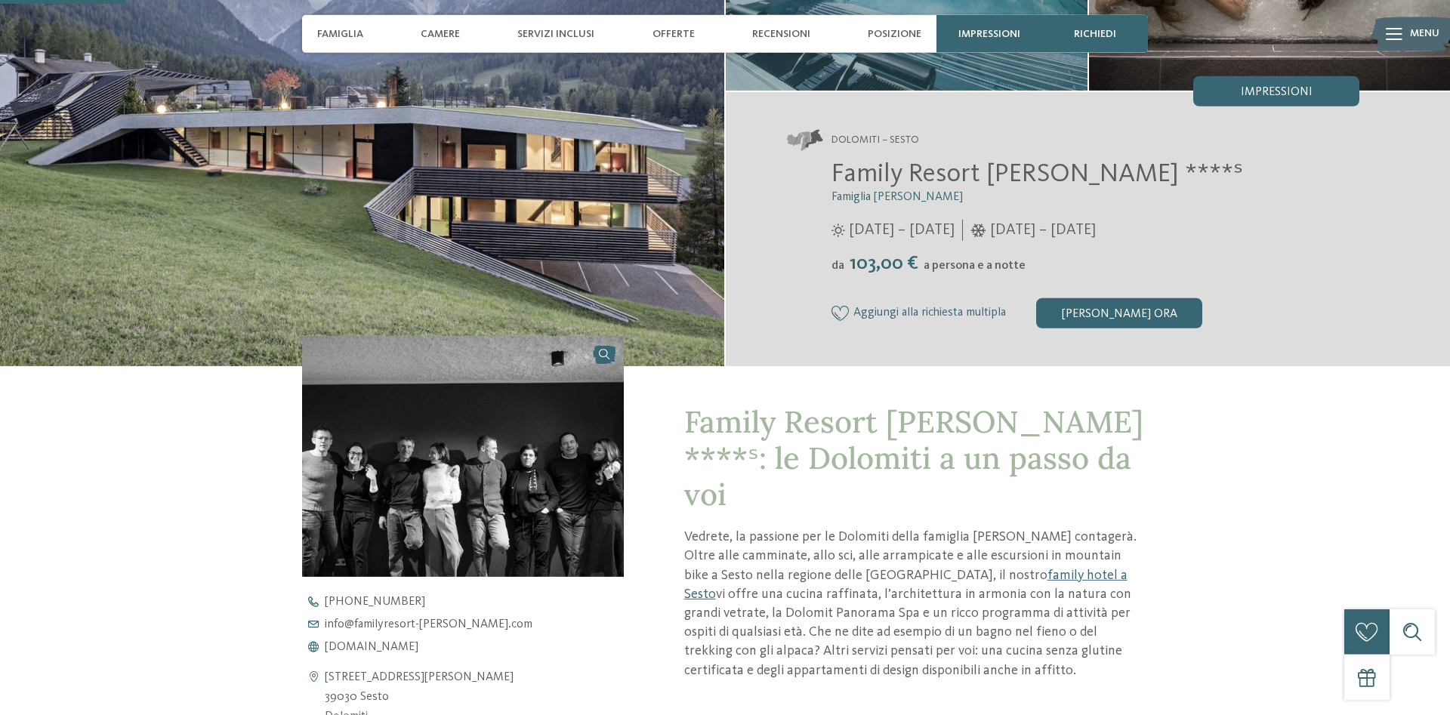
scroll to position [462, 0]
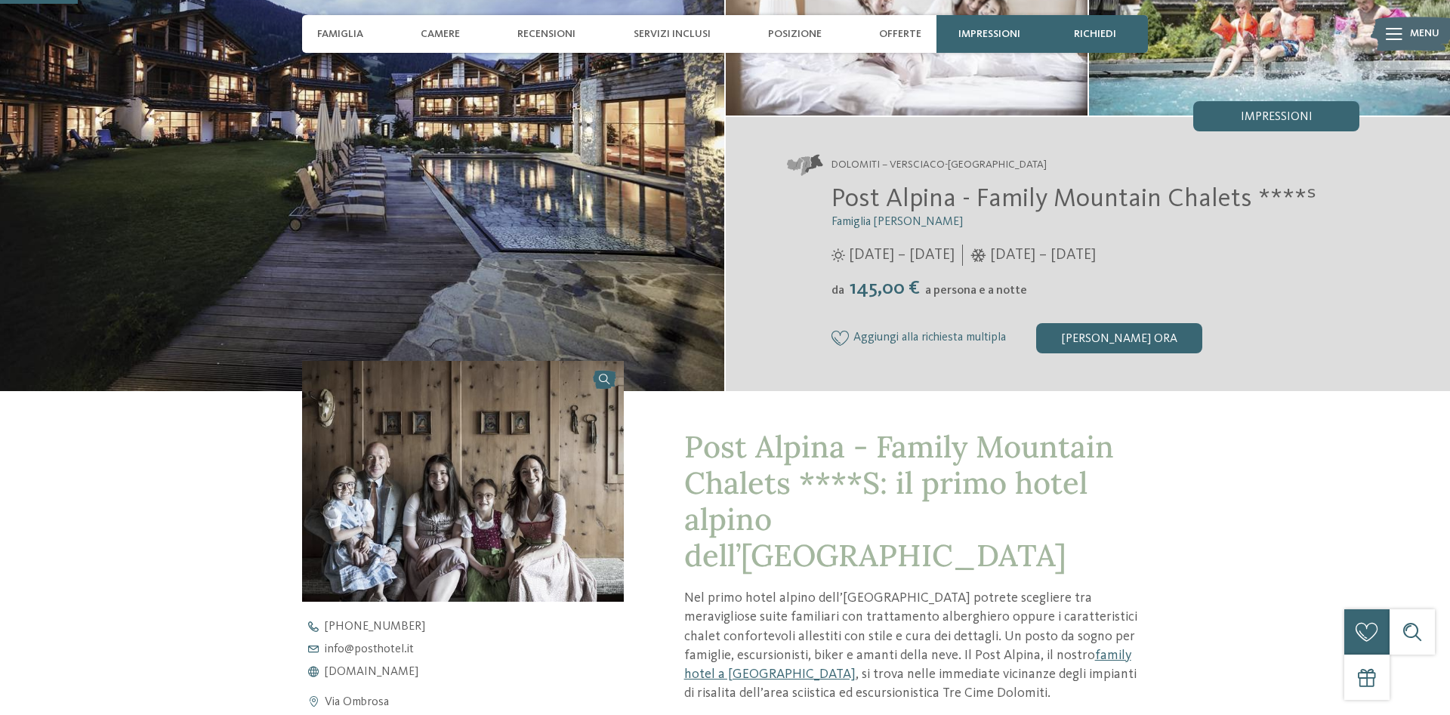
scroll to position [462, 0]
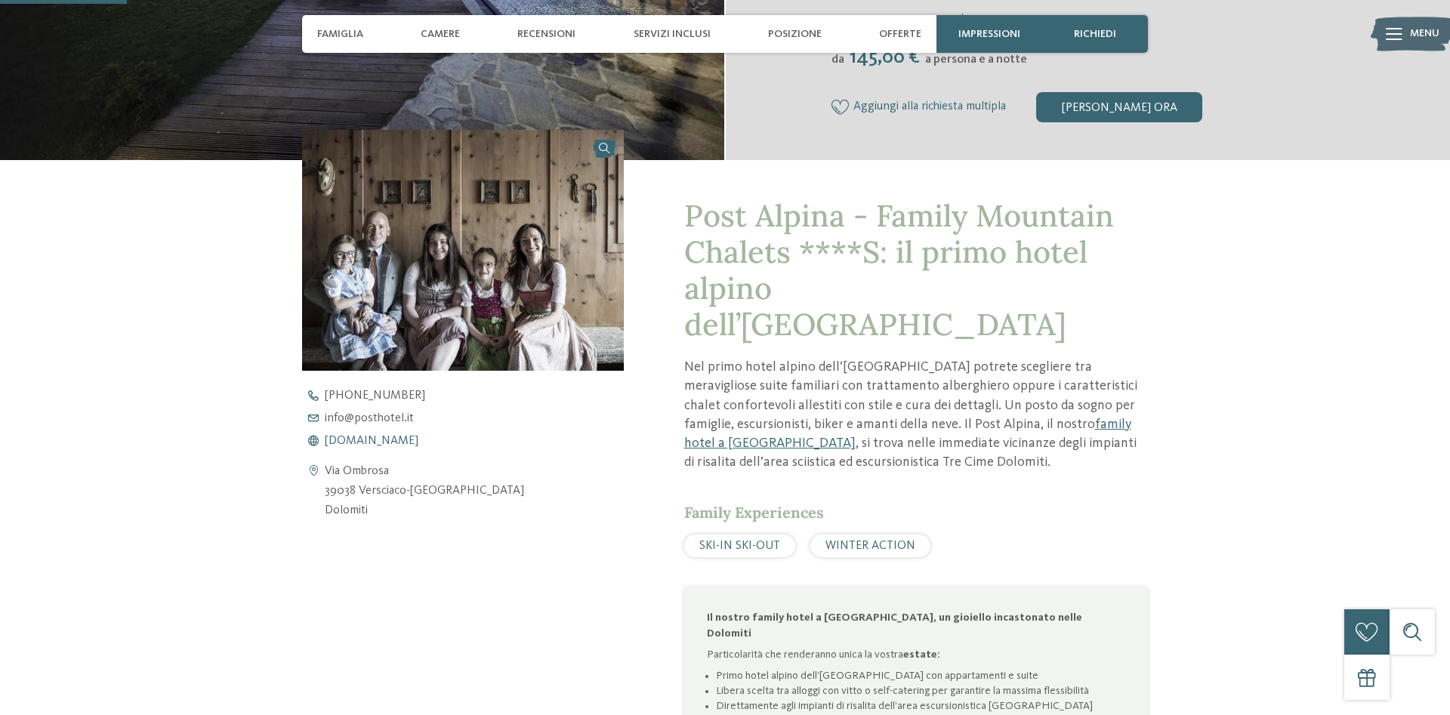
click at [383, 442] on span "[DOMAIN_NAME]" at bounding box center [372, 441] width 94 height 12
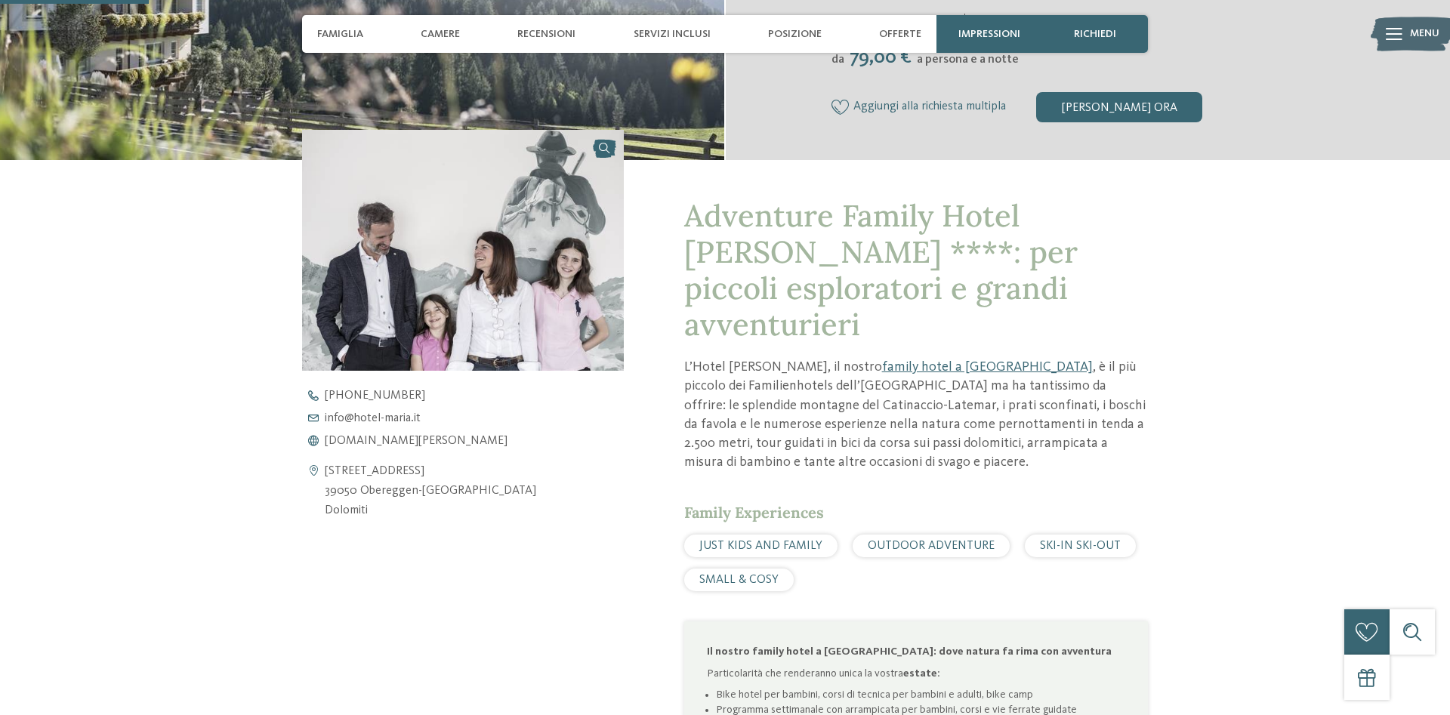
scroll to position [462, 0]
click at [408, 442] on span "[DOMAIN_NAME][PERSON_NAME]" at bounding box center [416, 441] width 183 height 12
